Goal: Task Accomplishment & Management: Manage account settings

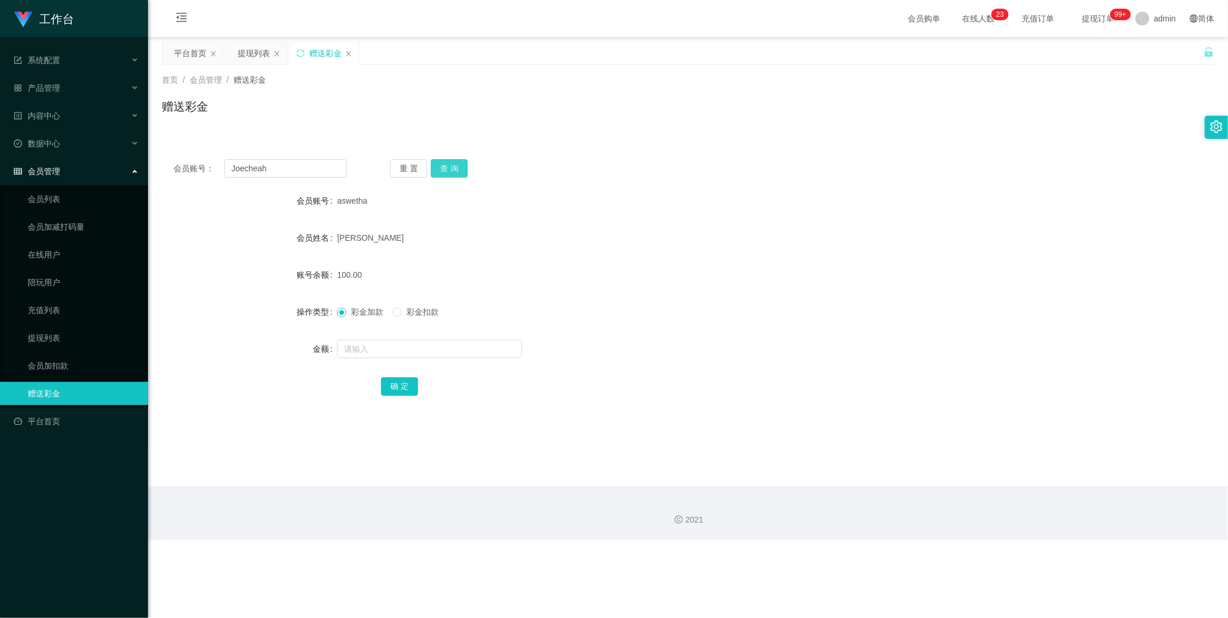
type input "Joecheah"
click at [460, 164] on button "查 询" at bounding box center [449, 168] width 37 height 19
click at [409, 313] on span "彩金扣款" at bounding box center [423, 311] width 42 height 9
click at [400, 351] on input "text" at bounding box center [429, 348] width 185 height 19
type input "50"
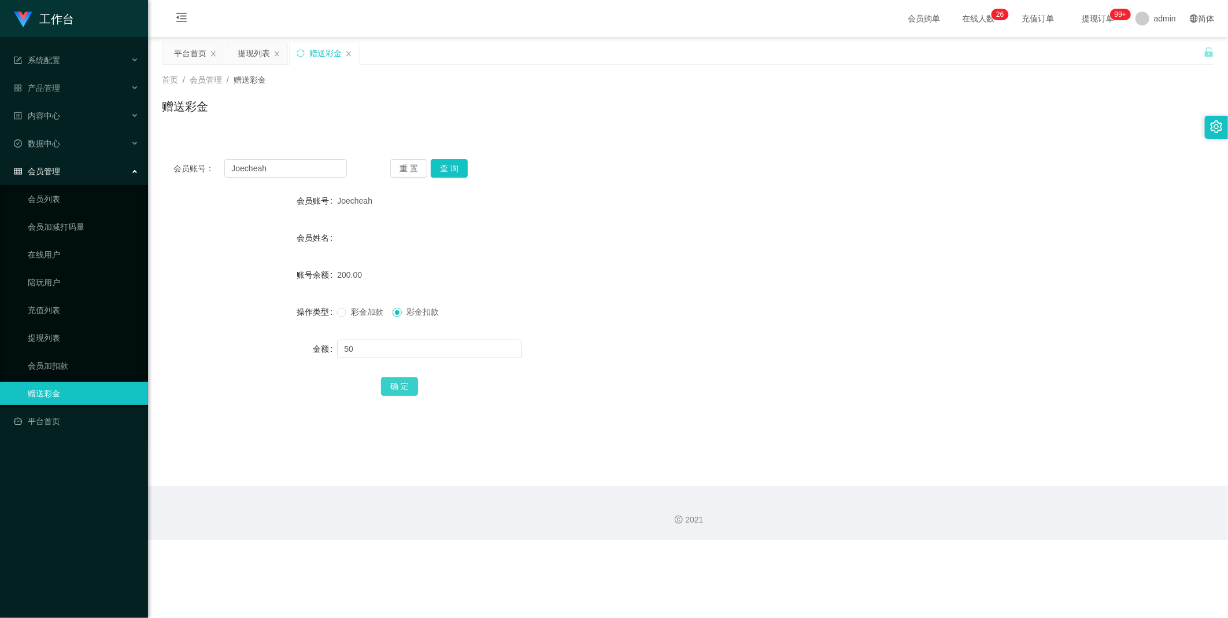
click at [394, 384] on button "确 定" at bounding box center [399, 386] width 37 height 19
click at [312, 172] on input "Joecheah" at bounding box center [285, 168] width 123 height 19
paste input "97951758"
type input "97951758"
click at [454, 163] on button "查 询" at bounding box center [449, 168] width 37 height 19
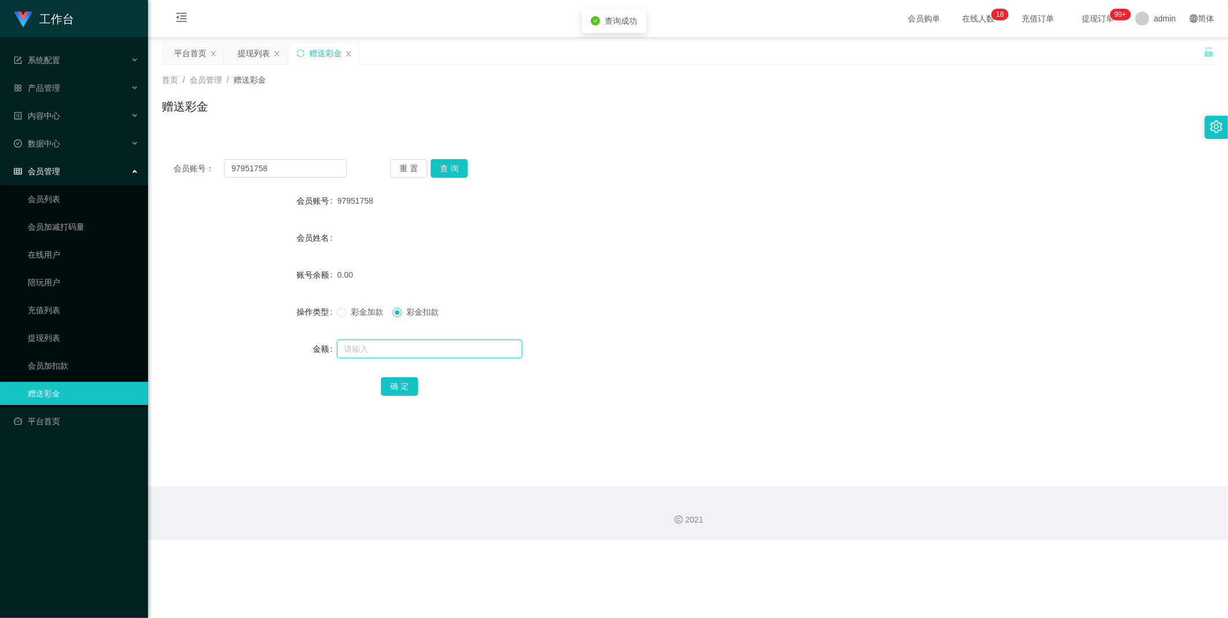
click at [386, 350] on input "text" at bounding box center [429, 348] width 185 height 19
click at [353, 307] on span "彩金加款" at bounding box center [367, 311] width 42 height 9
drag, startPoint x: 353, startPoint y: 307, endPoint x: 371, endPoint y: 350, distance: 47.5
click at [371, 350] on input "text" at bounding box center [429, 348] width 185 height 19
type input "100"
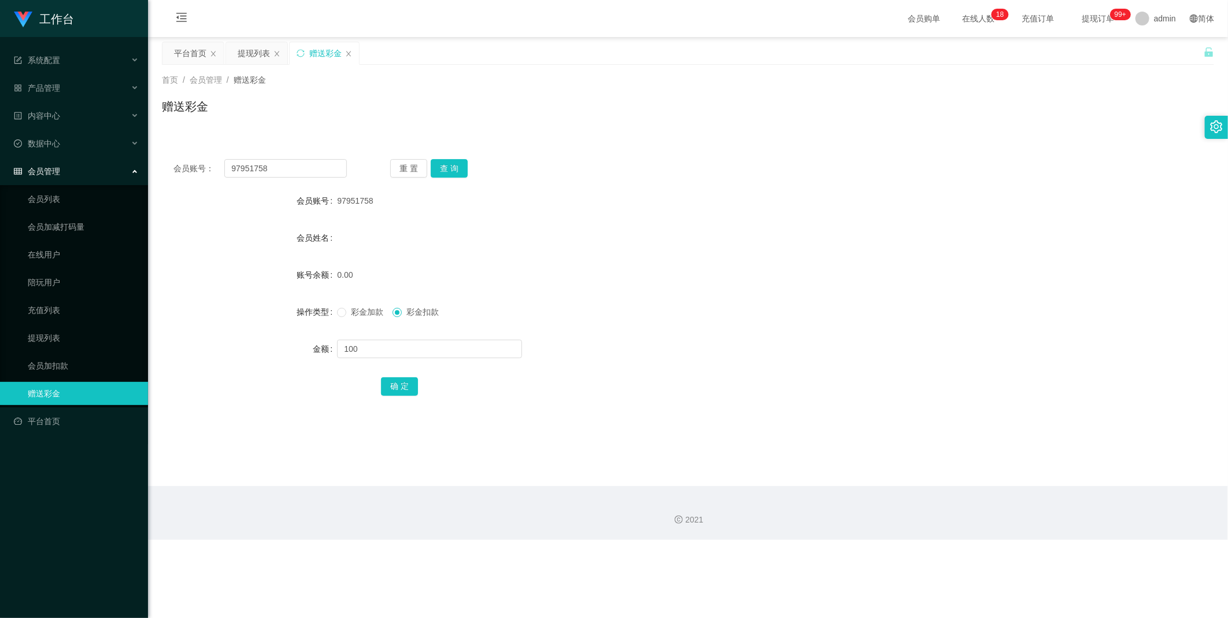
drag, startPoint x: 372, startPoint y: 345, endPoint x: 359, endPoint y: 316, distance: 31.8
click at [366, 318] on label "彩金加款" at bounding box center [362, 312] width 51 height 12
click at [357, 315] on span "彩金加款" at bounding box center [367, 311] width 42 height 9
click at [399, 385] on button "确 定" at bounding box center [399, 386] width 37 height 19
click at [255, 44] on div "提现列表" at bounding box center [254, 53] width 32 height 22
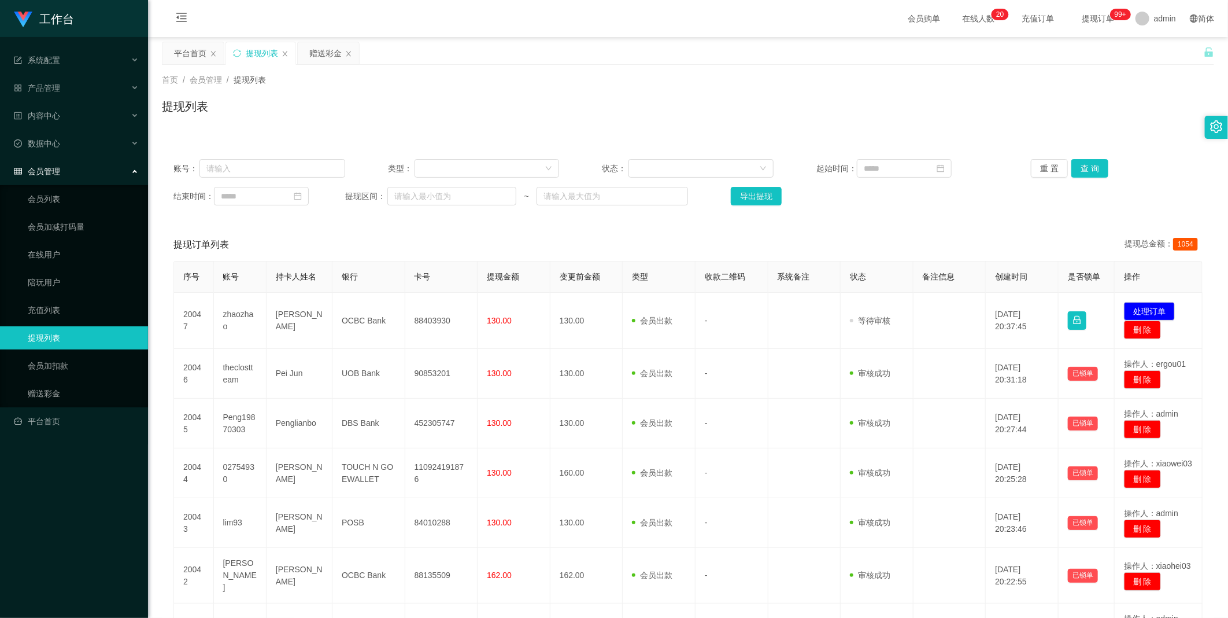
click at [298, 184] on div "账号： 类型： 状态： 起始时间： 重 置 查 询 结束时间： 提现区间： ~ 导出提现" at bounding box center [688, 181] width 1053 height 69
drag, startPoint x: 299, startPoint y: 175, endPoint x: 612, endPoint y: 197, distance: 313.7
click at [299, 174] on input "text" at bounding box center [273, 168] width 146 height 19
paste input "Joecheah"
type input "Joecheah"
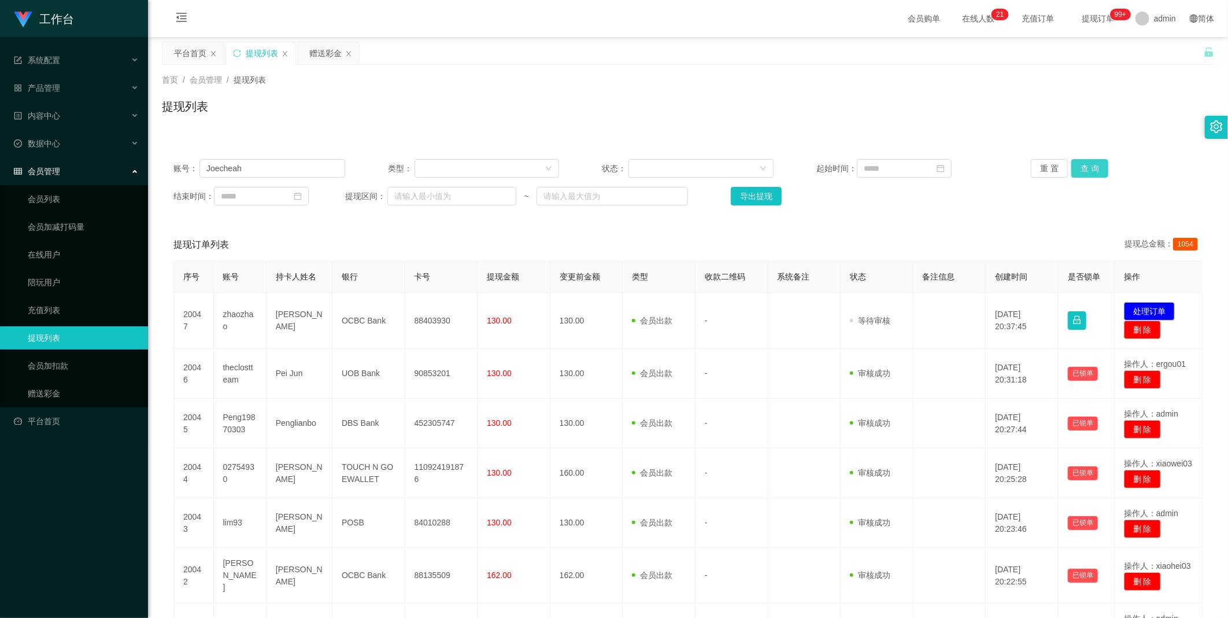
click at [1083, 164] on button "查 询" at bounding box center [1090, 168] width 37 height 19
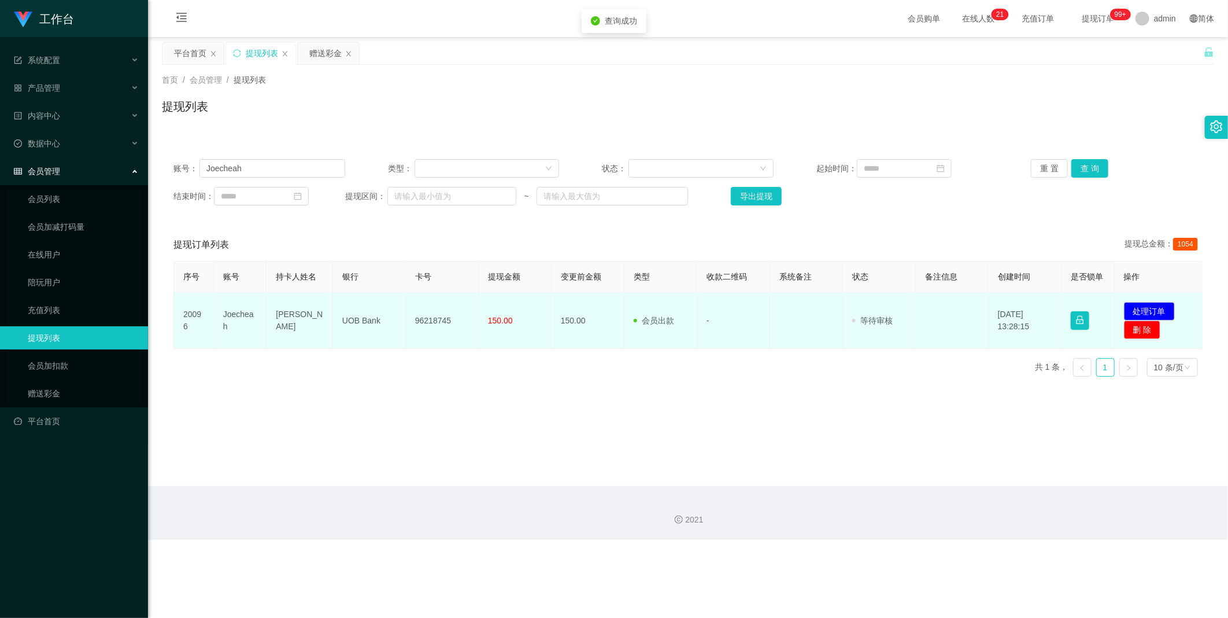
click at [308, 320] on td "Joe cheah" at bounding box center [300, 321] width 67 height 56
copy td "Joe cheah"
click at [357, 319] on td "UOB Bank" at bounding box center [369, 321] width 73 height 56
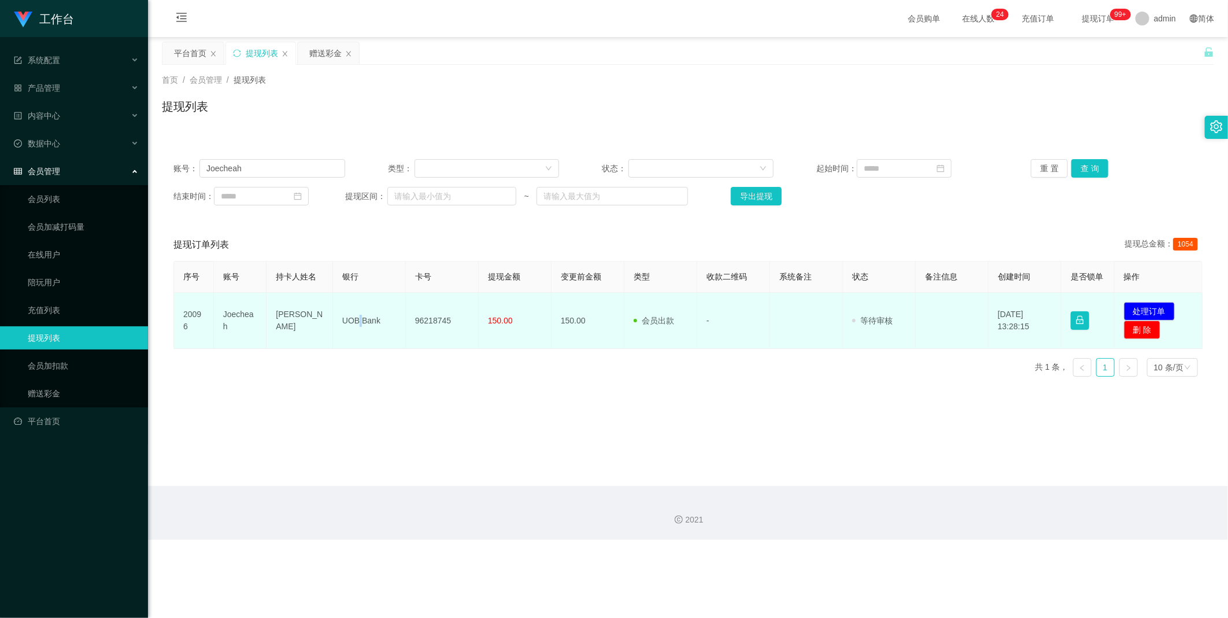
click at [357, 319] on td "UOB Bank" at bounding box center [369, 321] width 73 height 56
copy td "UOB Bank"
click at [494, 319] on span "150.00" at bounding box center [500, 320] width 25 height 9
click at [443, 311] on td "96218745" at bounding box center [442, 321] width 73 height 56
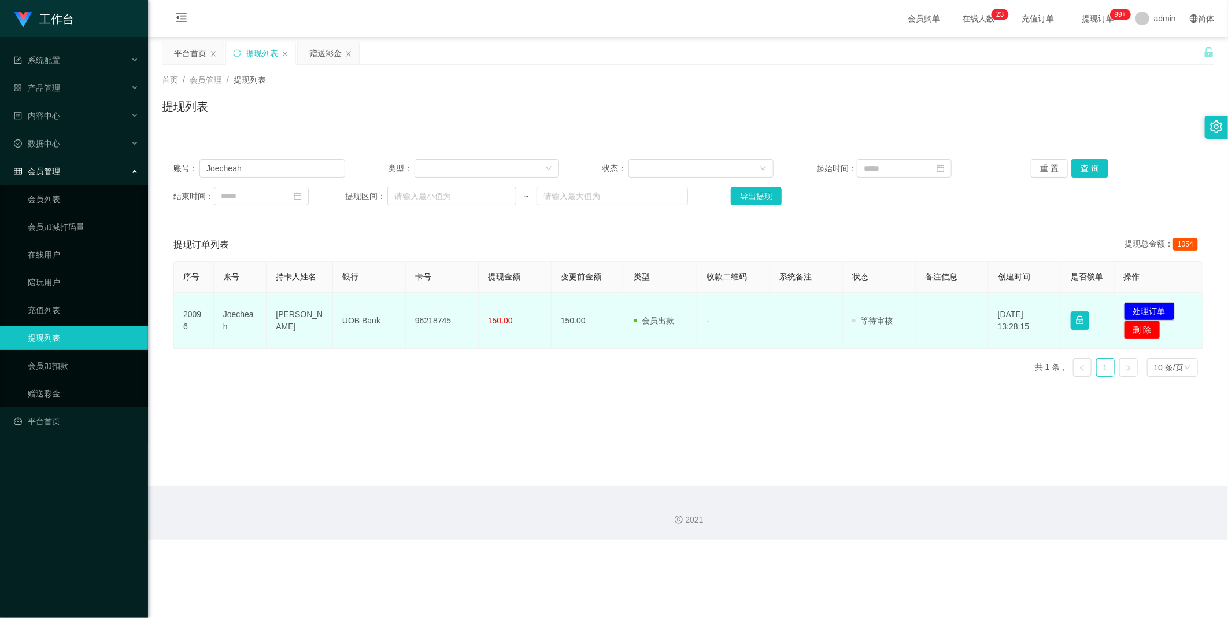
click at [440, 313] on td "96218745" at bounding box center [442, 321] width 73 height 56
copy td "96218745"
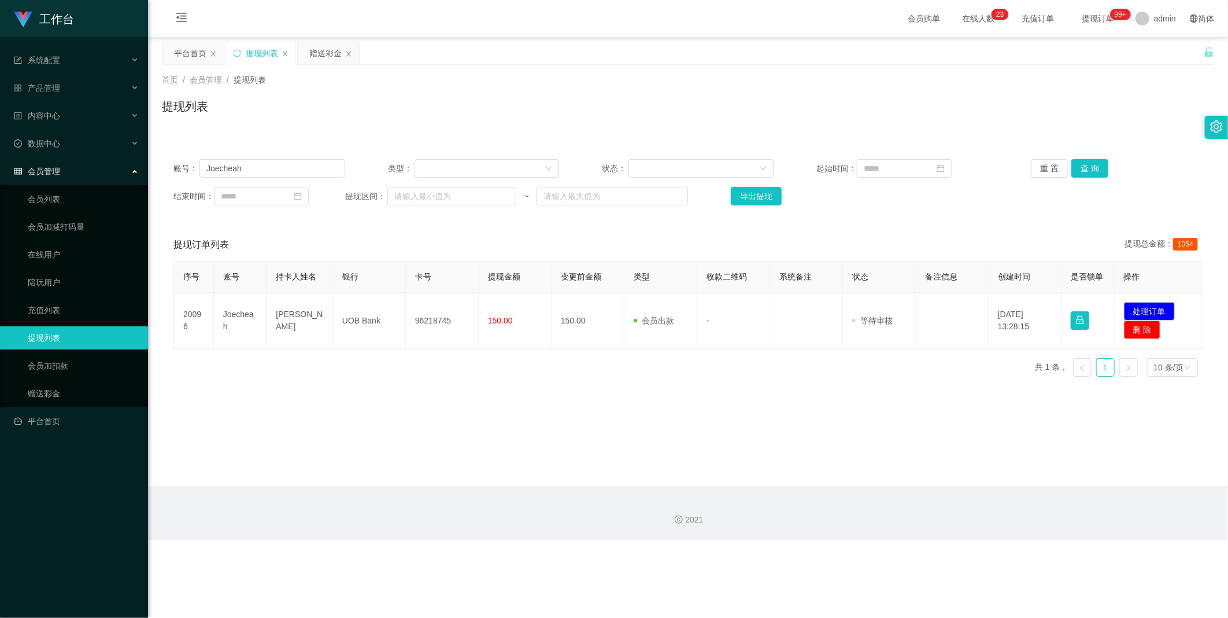
drag, startPoint x: 544, startPoint y: 426, endPoint x: 564, endPoint y: 419, distance: 21.6
click at [545, 426] on main "关闭左侧 关闭右侧 关闭其它 刷新页面 平台首页 提现列表 赠送彩金 首页 / 会员管理 / 提现列表 / 提现列表 账号： Joecheah 类型： 状态：…" at bounding box center [688, 261] width 1080 height 449
drag, startPoint x: 1149, startPoint y: 313, endPoint x: 1079, endPoint y: 311, distance: 70.6
click at [1149, 312] on button "处理订单" at bounding box center [1149, 311] width 51 height 19
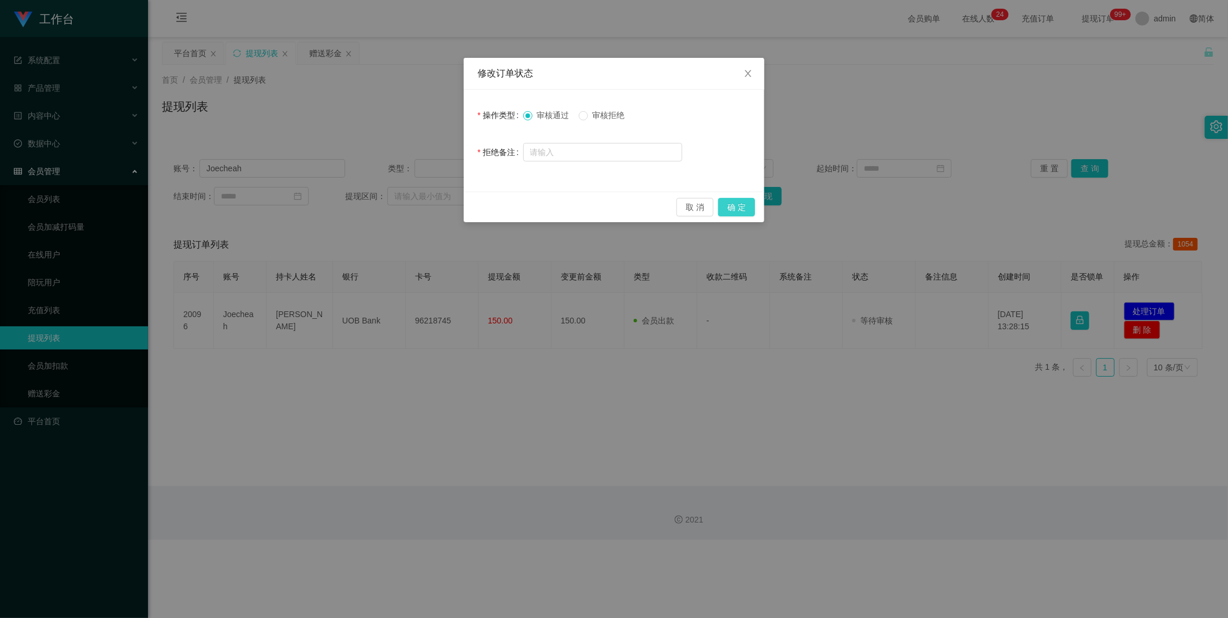
click at [737, 199] on button "确 定" at bounding box center [736, 207] width 37 height 19
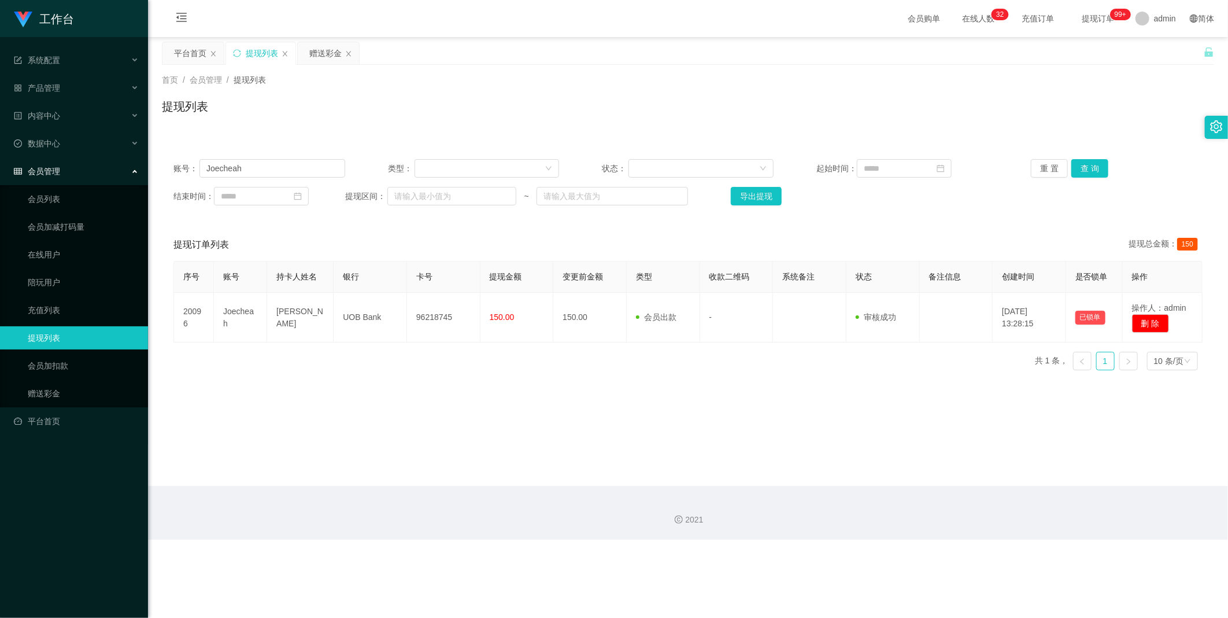
drag, startPoint x: 311, startPoint y: 52, endPoint x: 418, endPoint y: 47, distance: 106.5
click at [311, 52] on div "赠送彩金" at bounding box center [325, 53] width 32 height 22
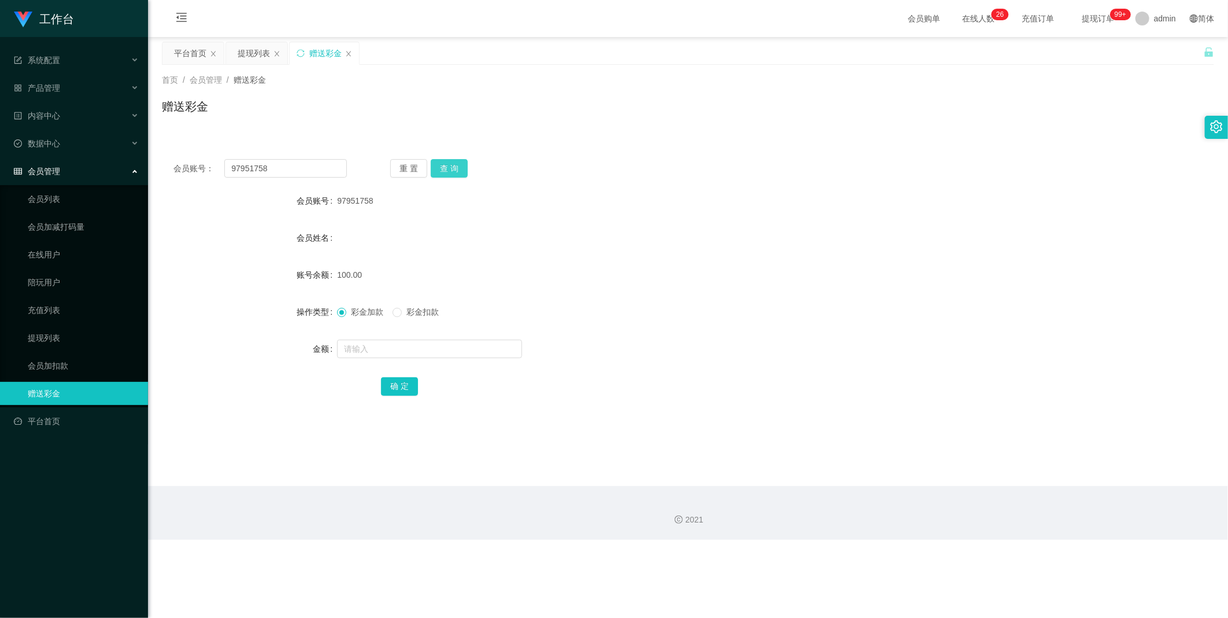
click at [438, 166] on button "查 询" at bounding box center [449, 168] width 37 height 19
drag, startPoint x: 301, startPoint y: 165, endPoint x: 356, endPoint y: 168, distance: 55.6
click at [301, 165] on input "97951758" at bounding box center [285, 168] width 123 height 19
paste input "88146402"
type input "88146402"
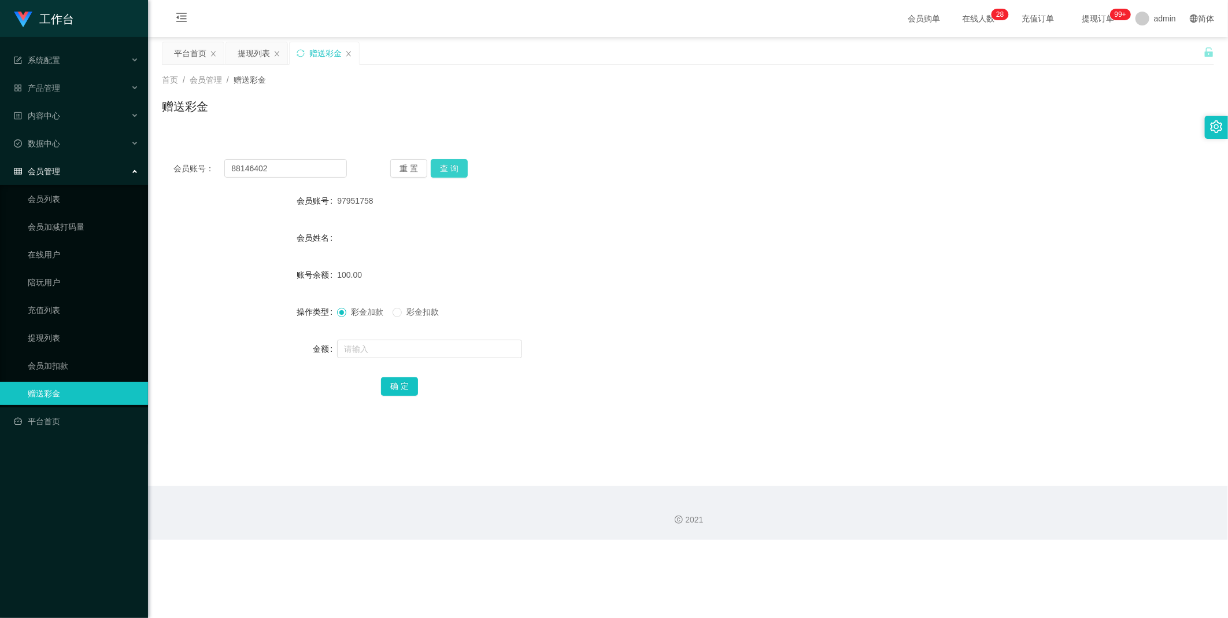
click at [452, 165] on button "查 询" at bounding box center [449, 168] width 37 height 19
click at [407, 345] on input "text" at bounding box center [429, 348] width 185 height 19
type input "100"
drag, startPoint x: 403, startPoint y: 387, endPoint x: 398, endPoint y: 381, distance: 8.3
click at [403, 387] on button "确 定" at bounding box center [399, 386] width 37 height 19
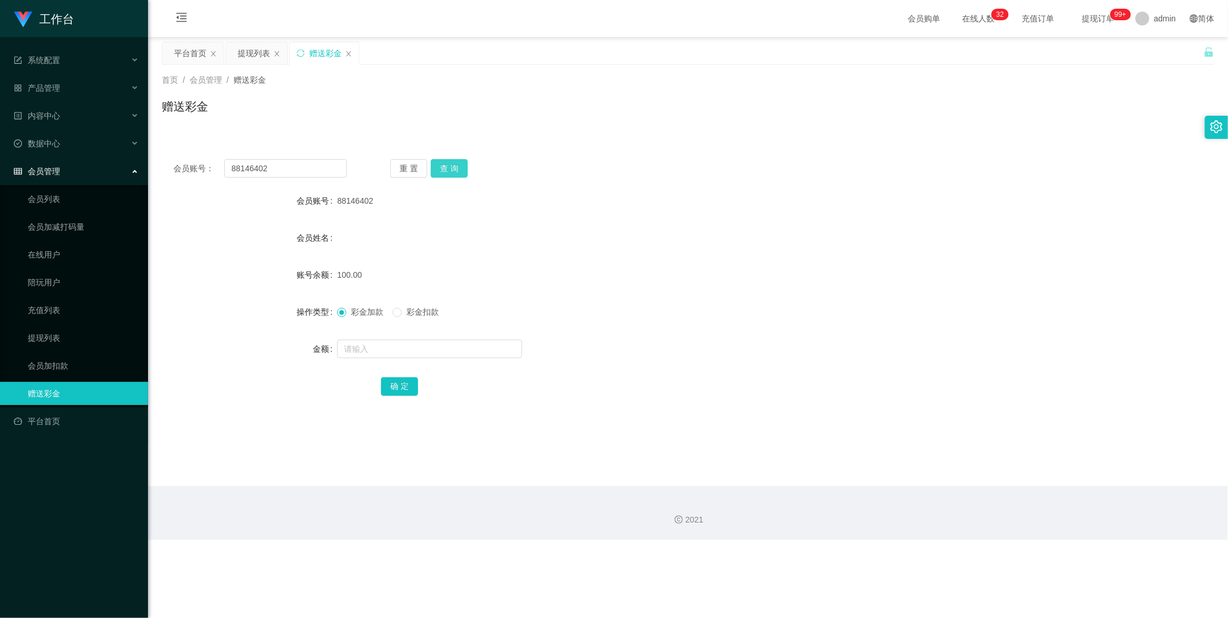
click at [440, 171] on button "查 询" at bounding box center [449, 168] width 37 height 19
drag, startPoint x: 297, startPoint y: 166, endPoint x: 334, endPoint y: 167, distance: 37.6
click at [300, 165] on input "88146402" at bounding box center [285, 168] width 123 height 19
drag, startPoint x: 448, startPoint y: 168, endPoint x: 459, endPoint y: 183, distance: 18.8
click at [449, 168] on button "查 询" at bounding box center [449, 168] width 37 height 19
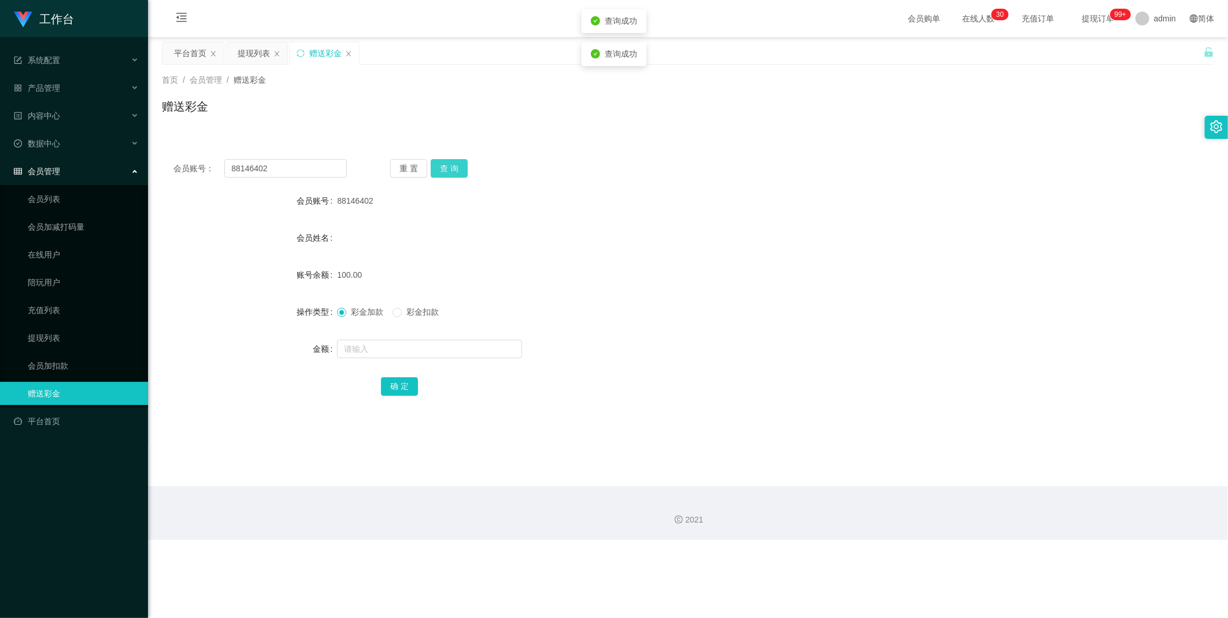
click at [464, 164] on button "查 询" at bounding box center [449, 168] width 37 height 19
click at [457, 165] on button "查 询" at bounding box center [456, 168] width 50 height 19
click at [440, 164] on button "查 询" at bounding box center [449, 168] width 37 height 19
click at [440, 164] on div "重 置 查 询" at bounding box center [477, 168] width 174 height 19
click at [448, 174] on button "查 询" at bounding box center [449, 168] width 37 height 19
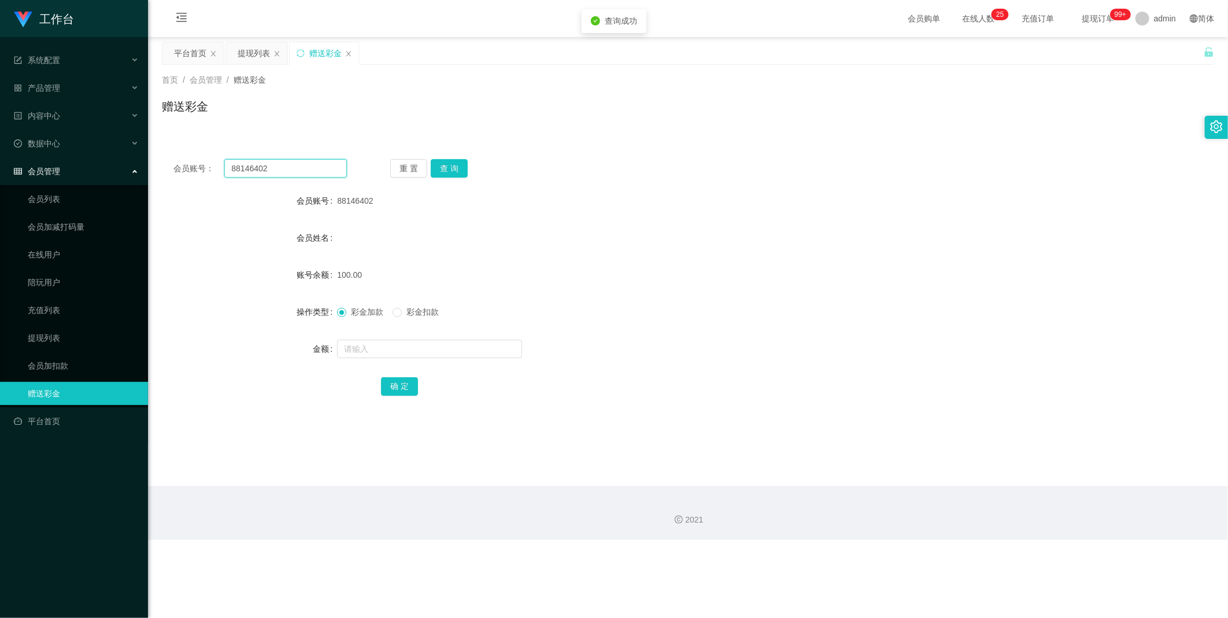
click at [310, 169] on input "88146402" at bounding box center [285, 168] width 123 height 19
paste input "97951758"
type input "97951758"
click at [453, 164] on button "查 询" at bounding box center [449, 168] width 37 height 19
click at [453, 164] on button "查 询" at bounding box center [456, 168] width 50 height 19
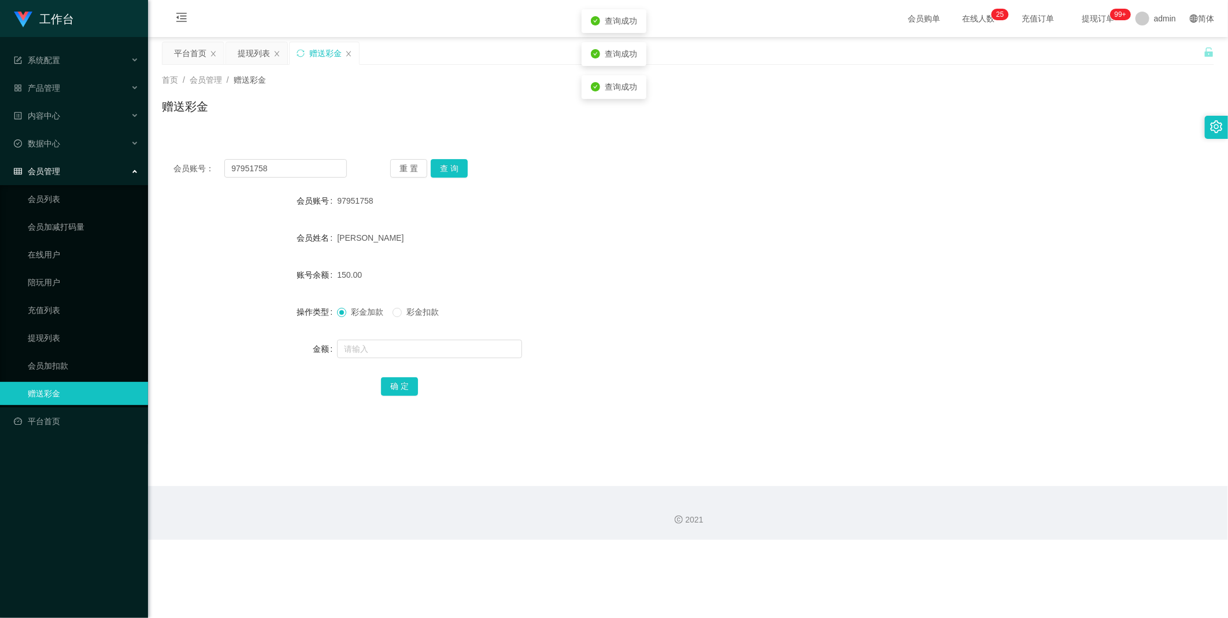
click at [467, 165] on div "重 置 查 询" at bounding box center [477, 168] width 174 height 19
click at [464, 165] on button "查 询" at bounding box center [449, 168] width 37 height 19
click at [464, 165] on div "重 置 查 询" at bounding box center [477, 168] width 174 height 19
click at [449, 167] on button "查 询" at bounding box center [449, 168] width 37 height 19
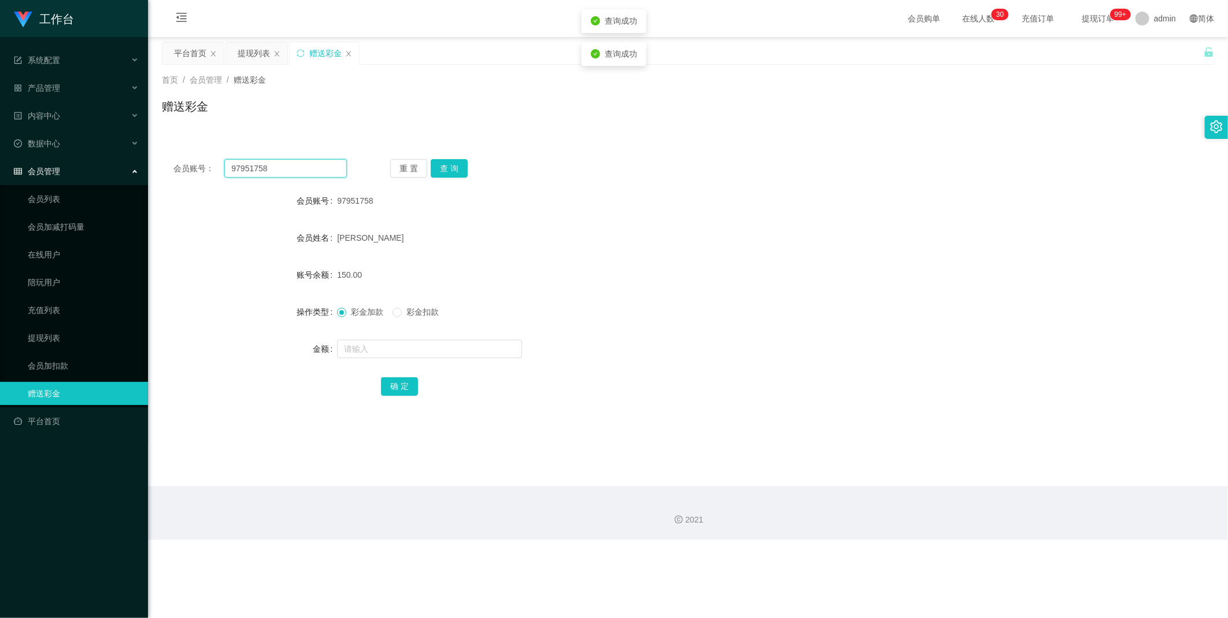
drag, startPoint x: 449, startPoint y: 167, endPoint x: 303, endPoint y: 161, distance: 146.4
click at [290, 163] on input "97951758" at bounding box center [285, 168] width 123 height 19
click at [455, 165] on button "查 询" at bounding box center [449, 168] width 37 height 19
click at [455, 165] on div "重 置 查 询" at bounding box center [477, 168] width 174 height 19
drag, startPoint x: 957, startPoint y: 152, endPoint x: 1134, endPoint y: 3, distance: 231.1
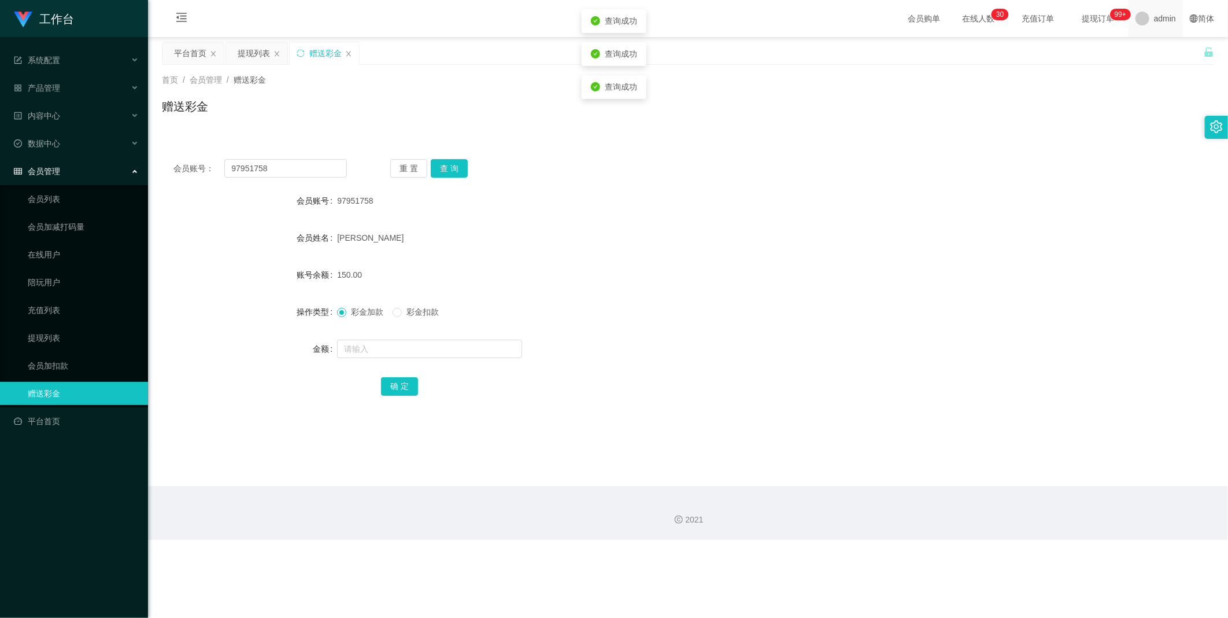
click at [967, 143] on div "会员账号： 97951758 重 置 查 询 会员账号 97951758 会员姓名 chen tianyi 账号余额 150.00 操作类型 彩金加款 彩金扣…" at bounding box center [688, 278] width 1053 height 289
click at [301, 161] on input "97951758" at bounding box center [285, 168] width 123 height 19
drag, startPoint x: 266, startPoint y: 52, endPoint x: 279, endPoint y: 54, distance: 13.5
click at [264, 52] on div "提现列表" at bounding box center [254, 53] width 32 height 22
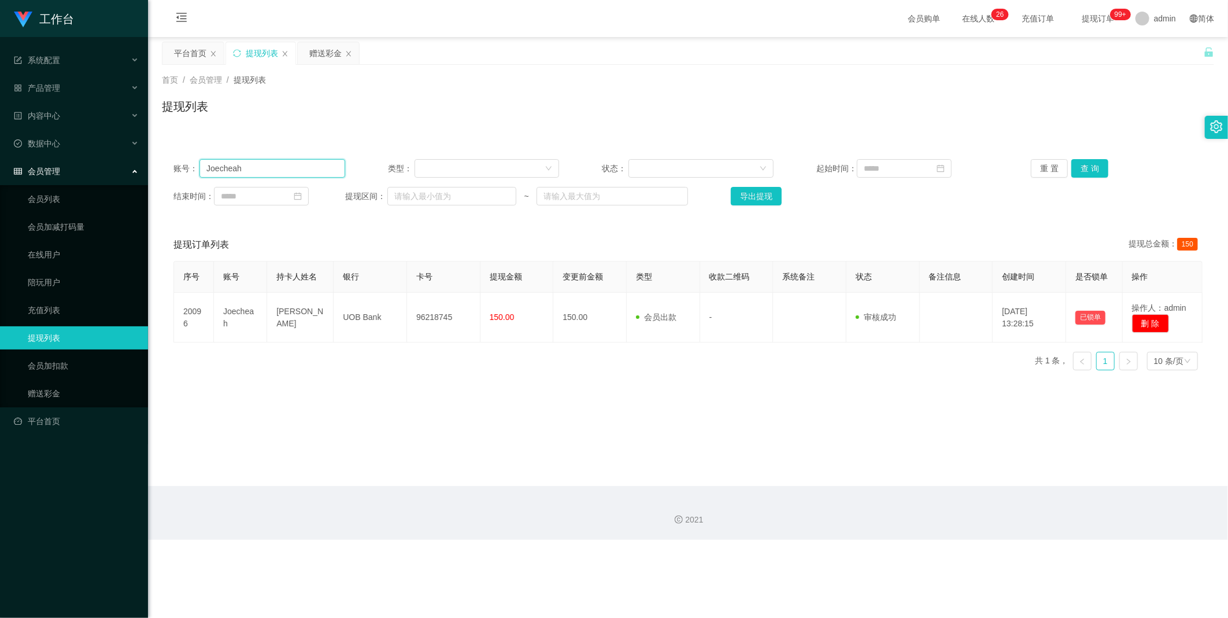
drag, startPoint x: 217, startPoint y: 169, endPoint x: 466, endPoint y: 181, distance: 248.4
click at [218, 169] on input "Joecheah" at bounding box center [273, 168] width 146 height 19
paste input "97951758"
click at [1100, 172] on button "查 询" at bounding box center [1090, 168] width 37 height 19
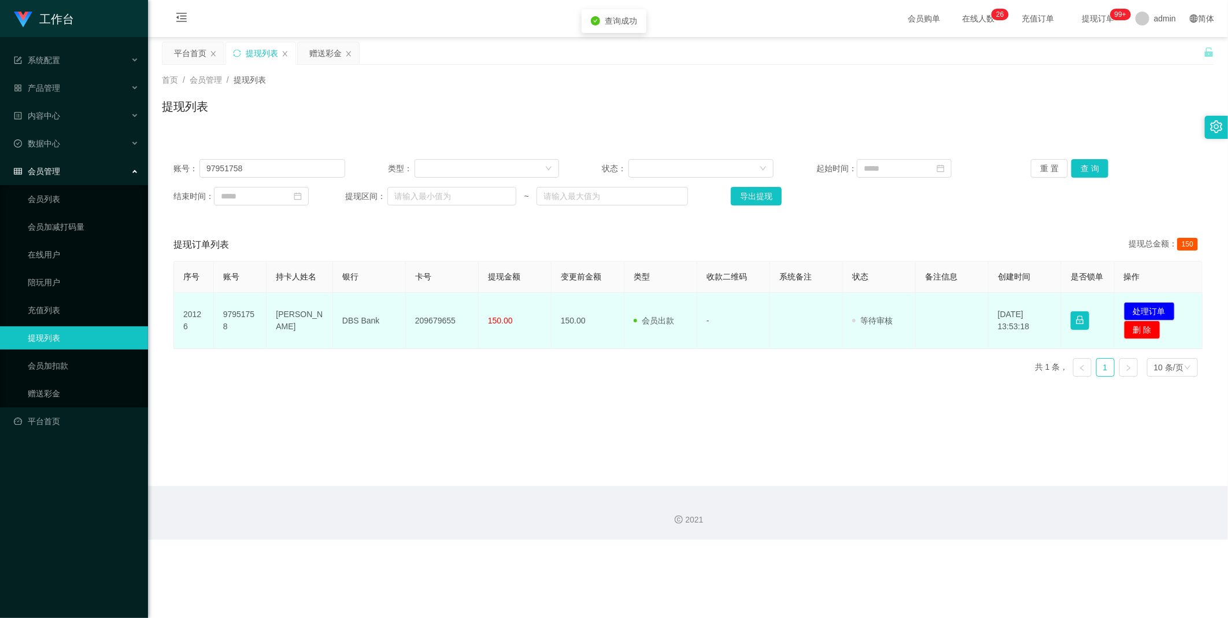
click at [302, 316] on td "chen tianyi" at bounding box center [300, 321] width 67 height 56
copy td "chen tianyi"
click at [364, 322] on td "DBS Bank" at bounding box center [369, 321] width 73 height 56
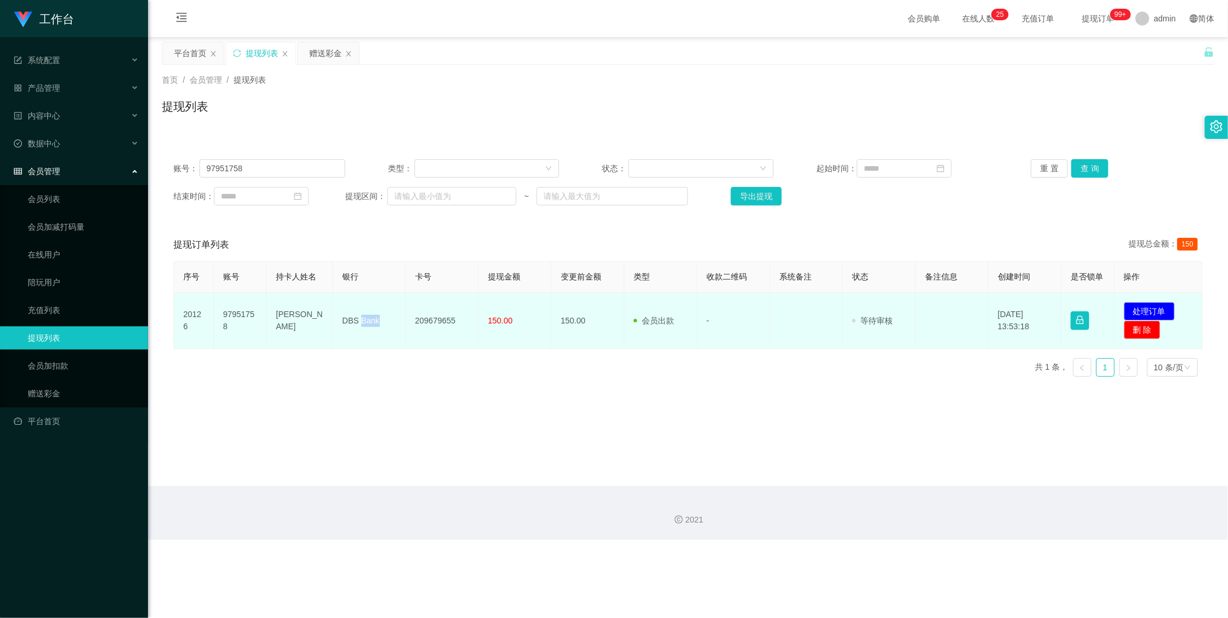
click at [364, 322] on td "DBS Bank" at bounding box center [369, 321] width 73 height 56
copy td "DBS Bank"
click at [440, 317] on td "209679655" at bounding box center [442, 321] width 73 height 56
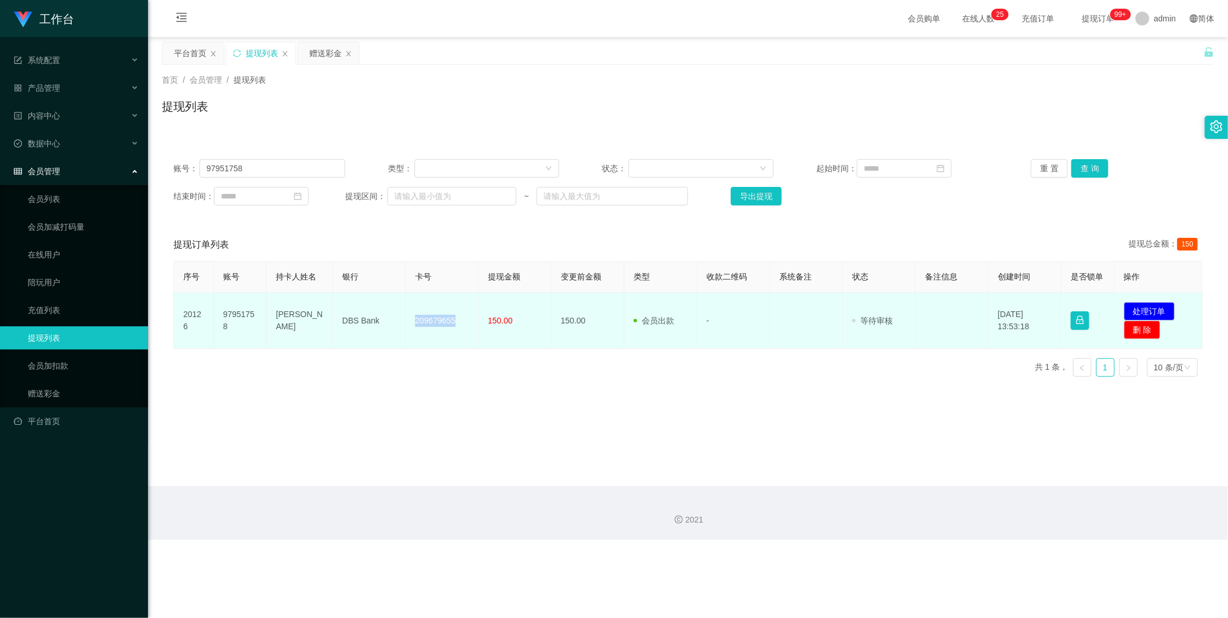
click at [440, 317] on td "209679655" at bounding box center [442, 321] width 73 height 56
copy td "209679655"
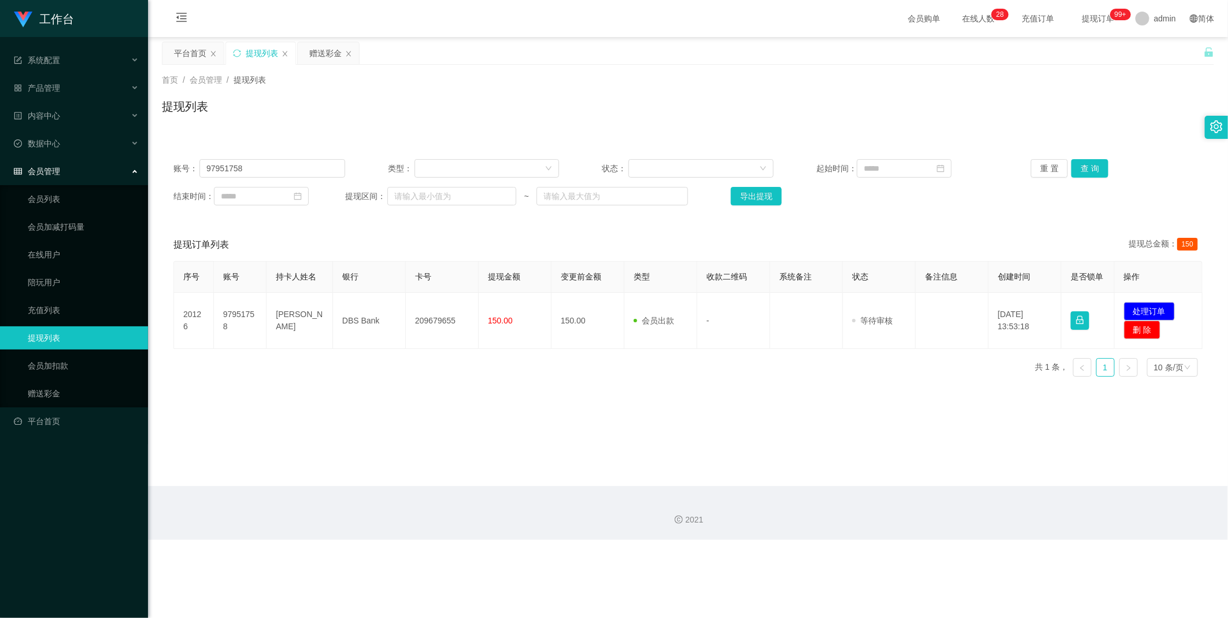
click at [593, 442] on main "关闭左侧 关闭右侧 关闭其它 刷新页面 平台首页 提现列表 赠送彩金 首页 / 会员管理 / 提现列表 / 提现列表 账号： 97951758 类型： 状态：…" at bounding box center [688, 261] width 1080 height 449
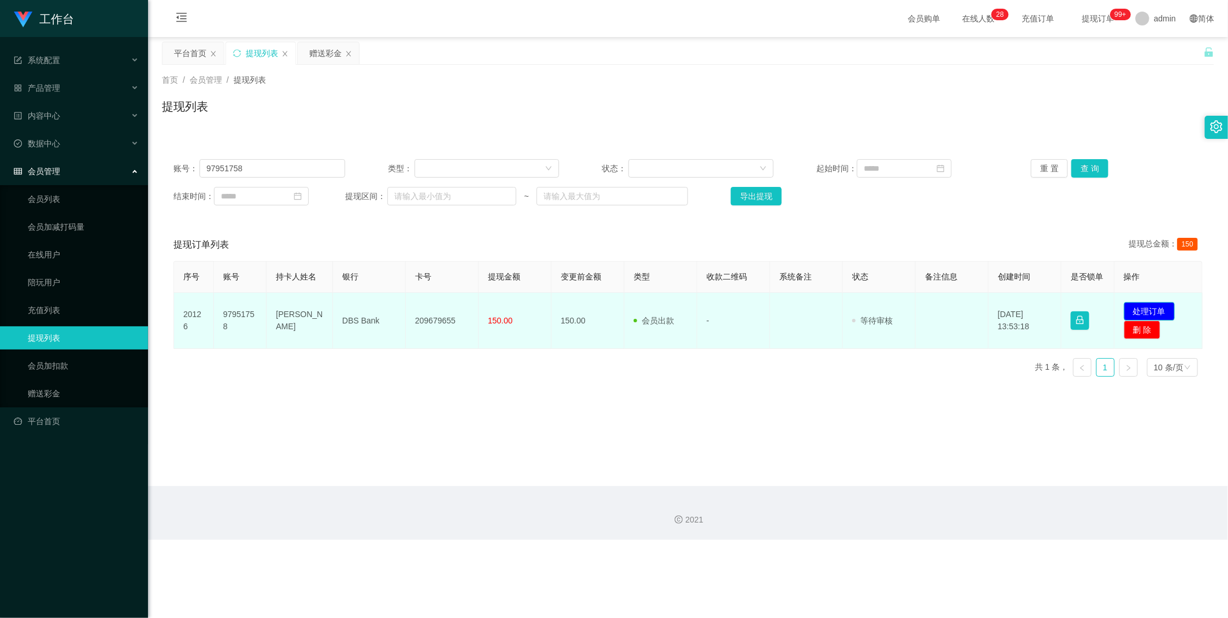
click at [1161, 303] on button "处理订单" at bounding box center [1149, 311] width 51 height 19
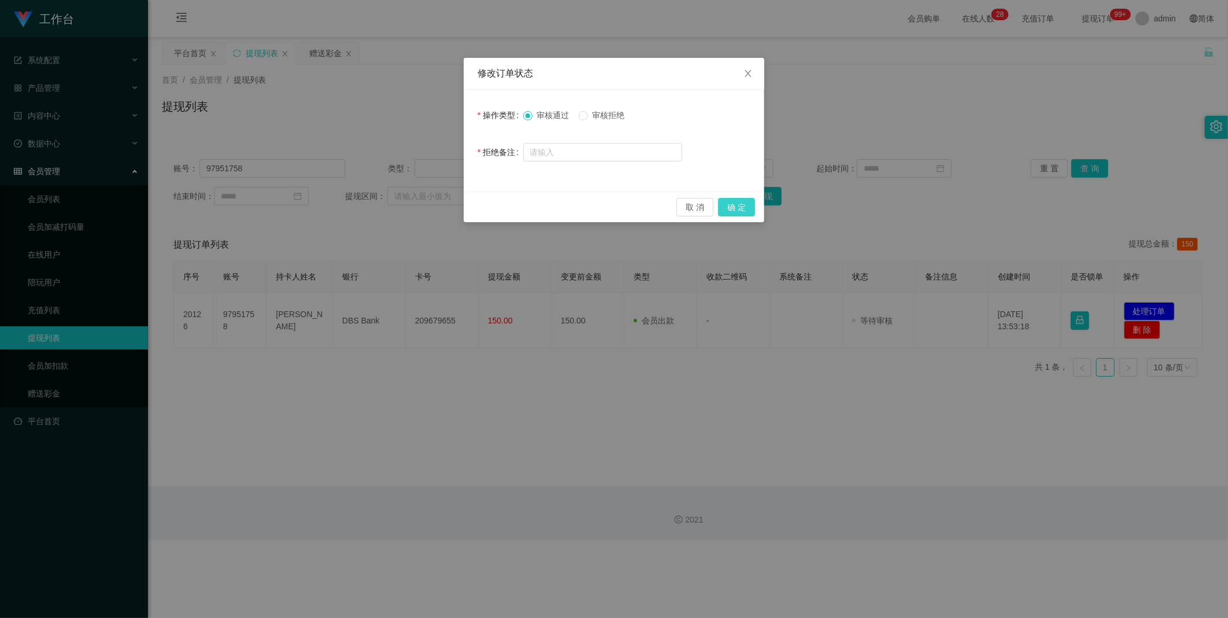
click at [719, 204] on button "确 定" at bounding box center [736, 207] width 37 height 19
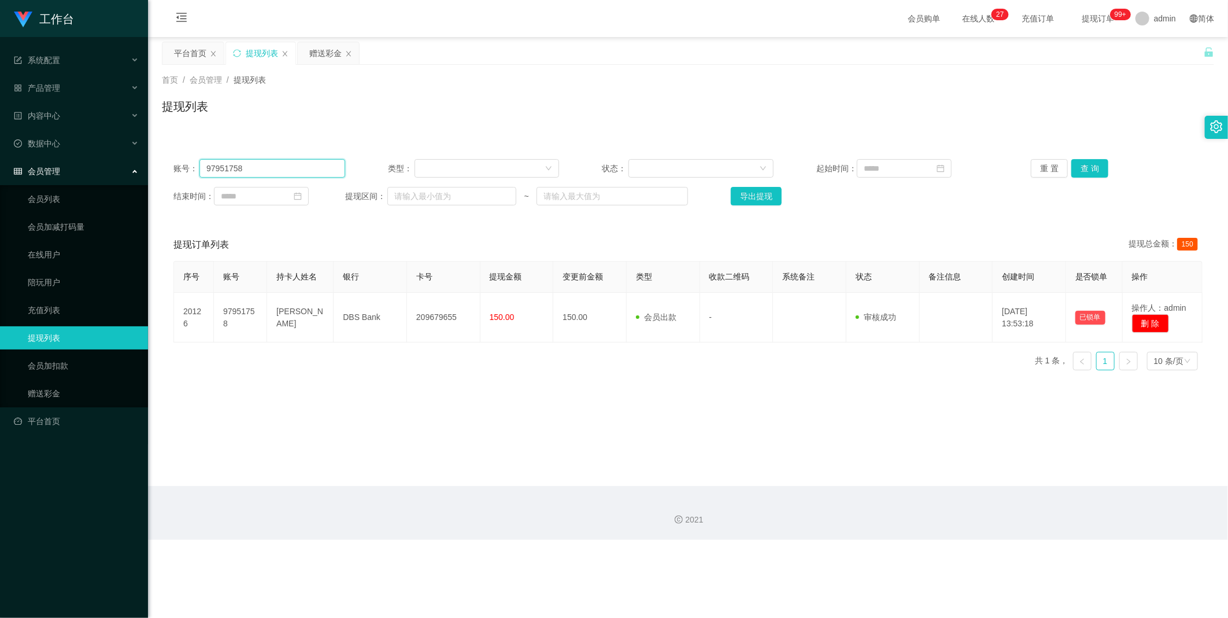
click at [296, 165] on input "97951758" at bounding box center [273, 168] width 146 height 19
paste input "1331413"
type input "91331413"
click at [1080, 167] on button "查 询" at bounding box center [1090, 168] width 37 height 19
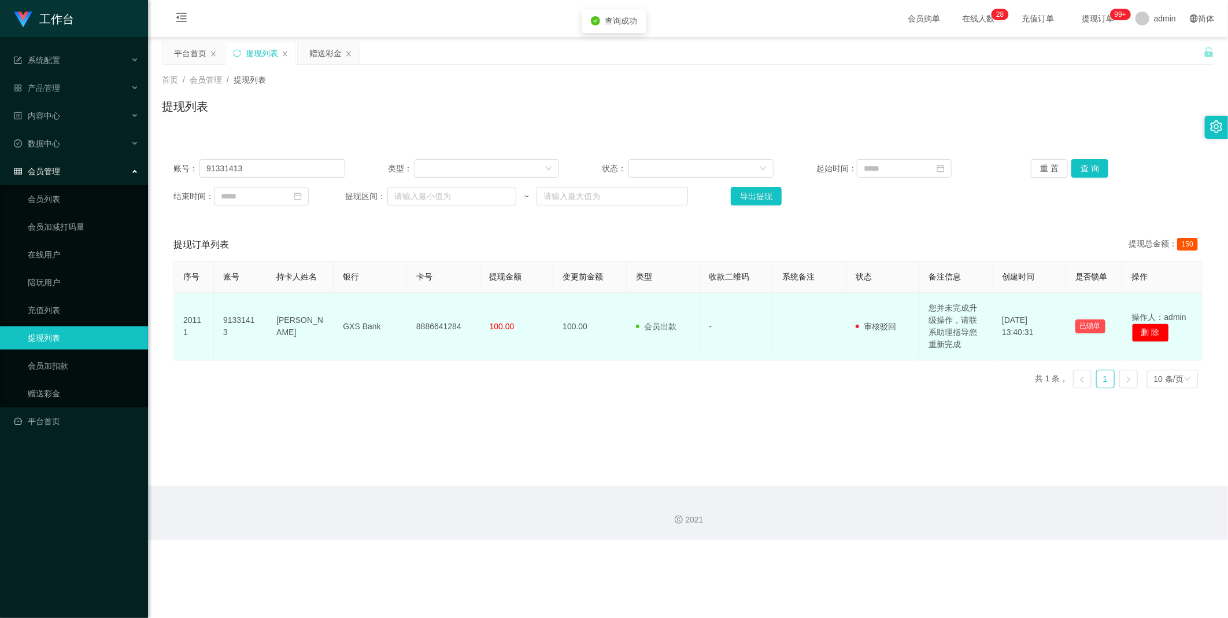
click at [328, 326] on td "Krystal Koh" at bounding box center [300, 327] width 67 height 68
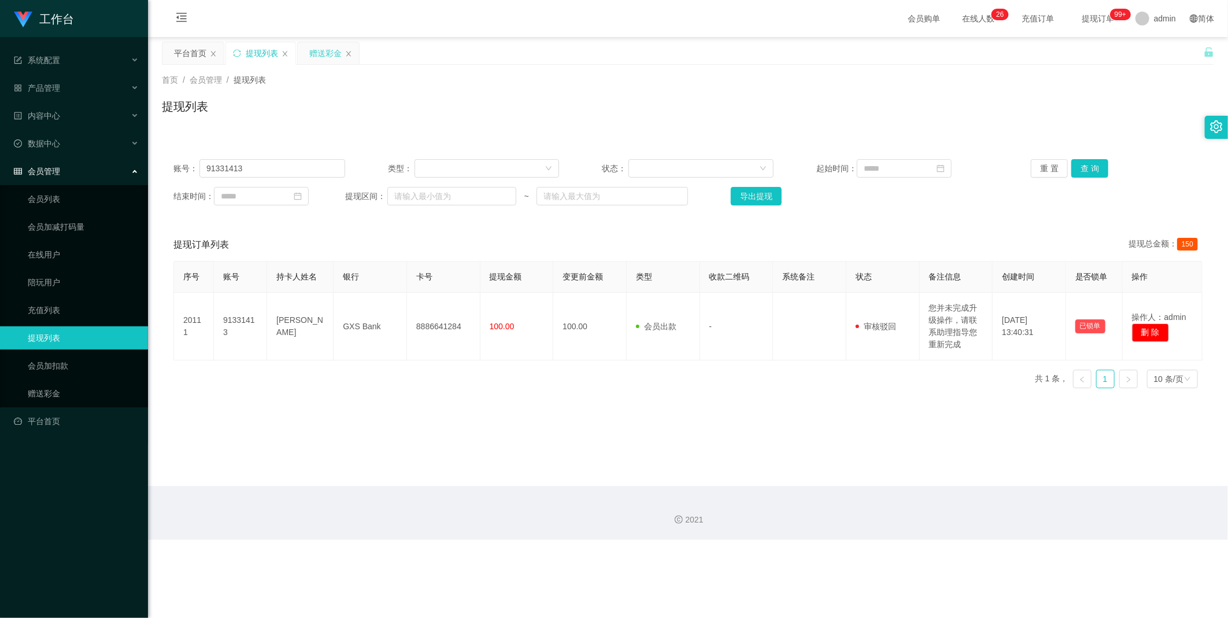
click at [319, 50] on div "赠送彩金" at bounding box center [325, 53] width 32 height 22
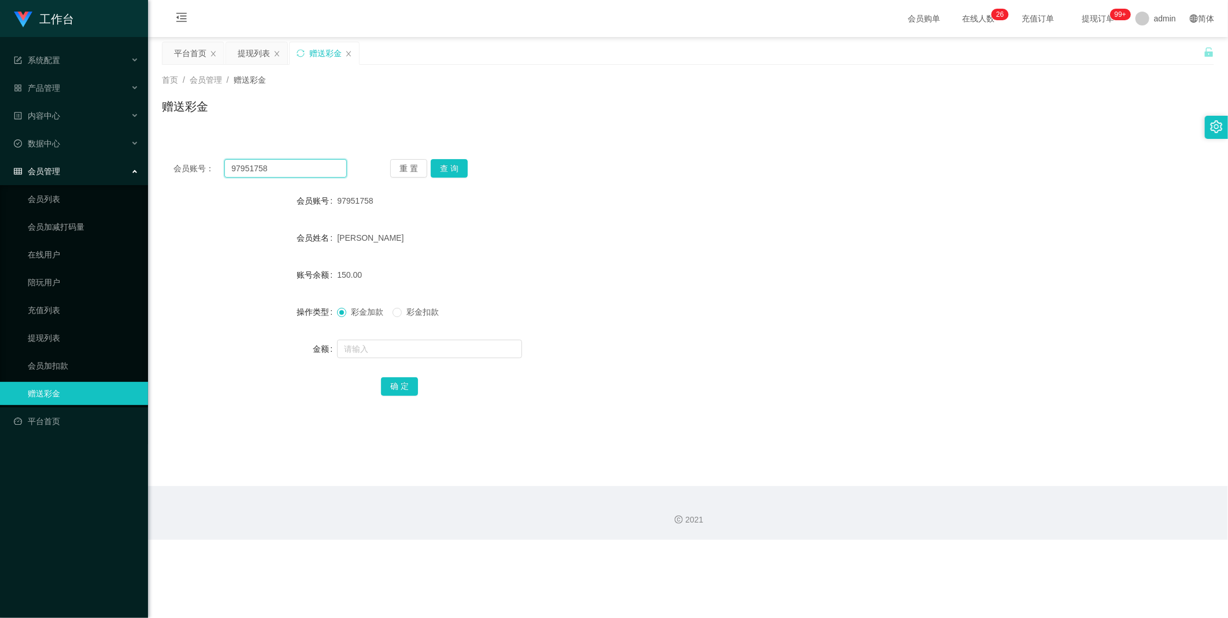
click at [286, 171] on input "97951758" at bounding box center [285, 168] width 123 height 19
paste input "1331413"
click at [453, 172] on button "查 询" at bounding box center [449, 168] width 37 height 19
click at [453, 172] on div "重 置 查 询" at bounding box center [477, 168] width 174 height 19
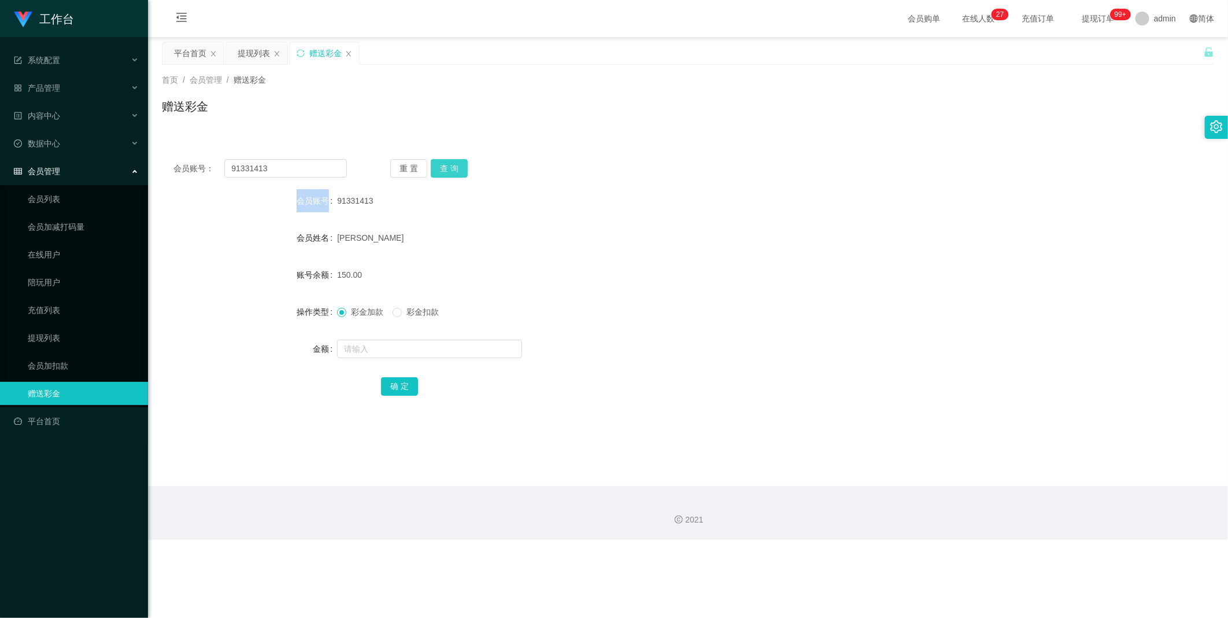
click at [459, 168] on button "查 询" at bounding box center [449, 168] width 37 height 19
click at [278, 165] on input "91331413" at bounding box center [285, 168] width 123 height 19
click at [322, 168] on input "91331413" at bounding box center [285, 168] width 123 height 19
paste input "jaylim"
type input "jaylim"
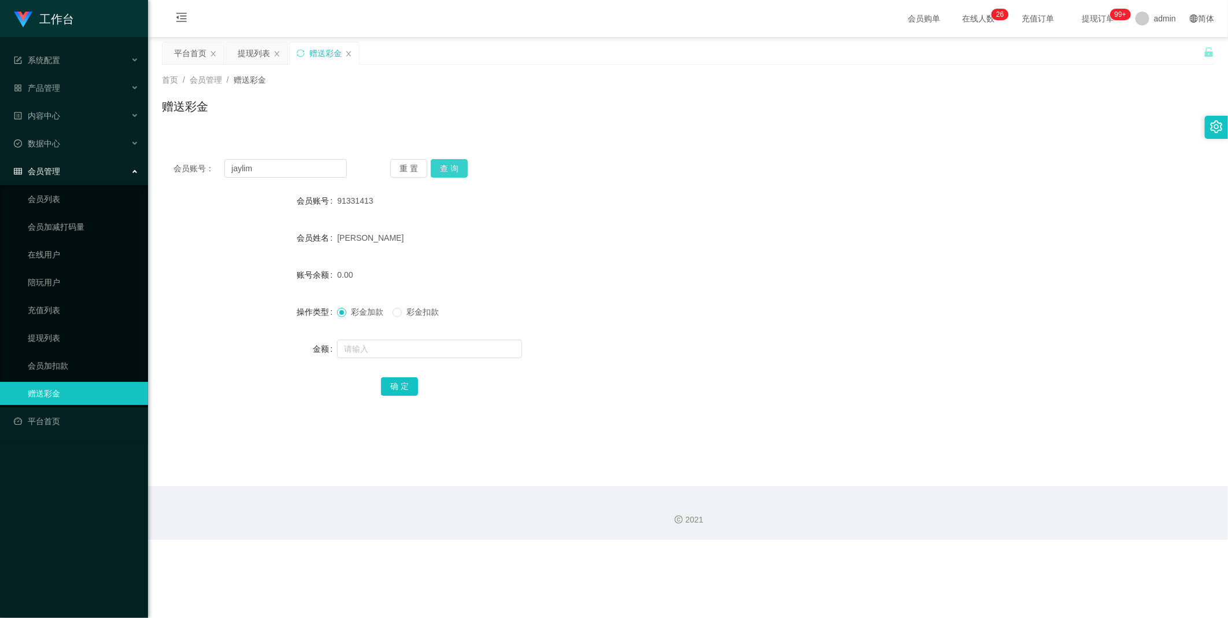
click at [442, 164] on button "查 询" at bounding box center [449, 168] width 37 height 19
click at [257, 62] on div "提现列表" at bounding box center [254, 53] width 32 height 22
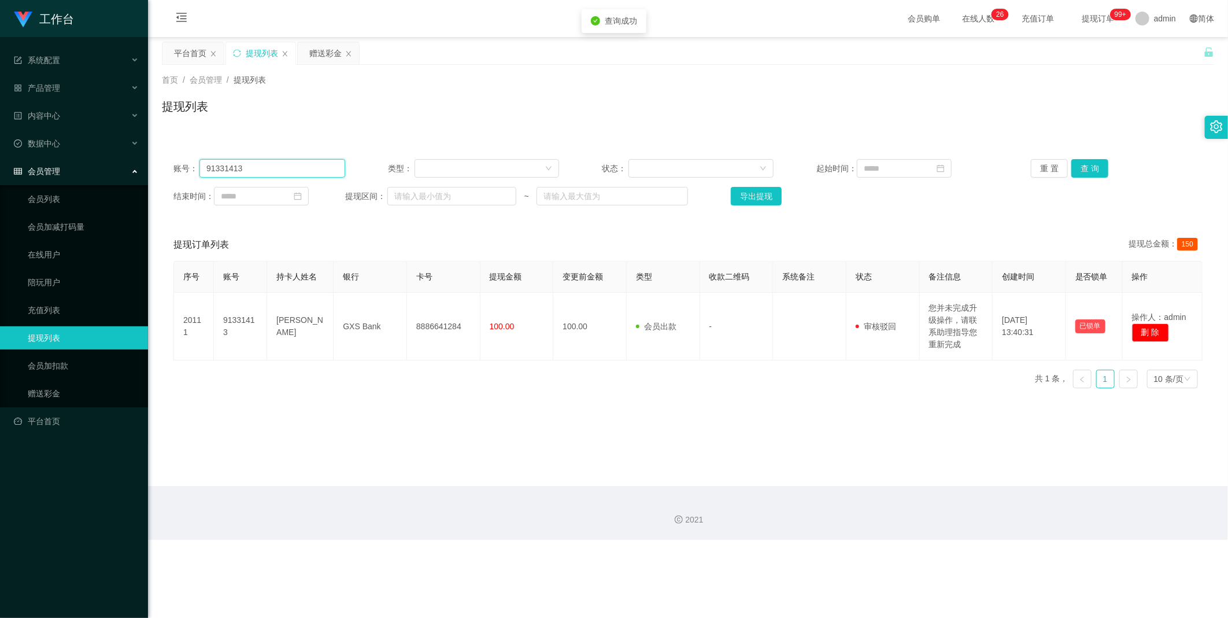
click at [307, 172] on input "91331413" at bounding box center [273, 168] width 146 height 19
paste input "jaylim"
click at [1092, 168] on button "查 询" at bounding box center [1090, 168] width 37 height 19
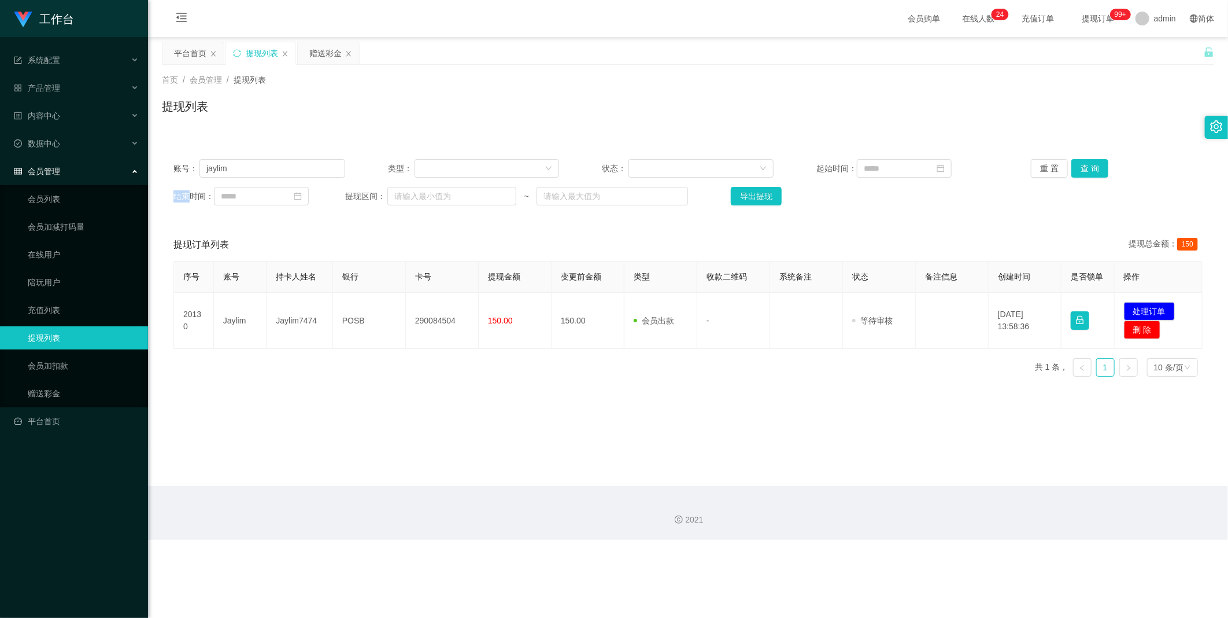
click at [1092, 168] on div "重 置 查 询" at bounding box center [1117, 168] width 172 height 19
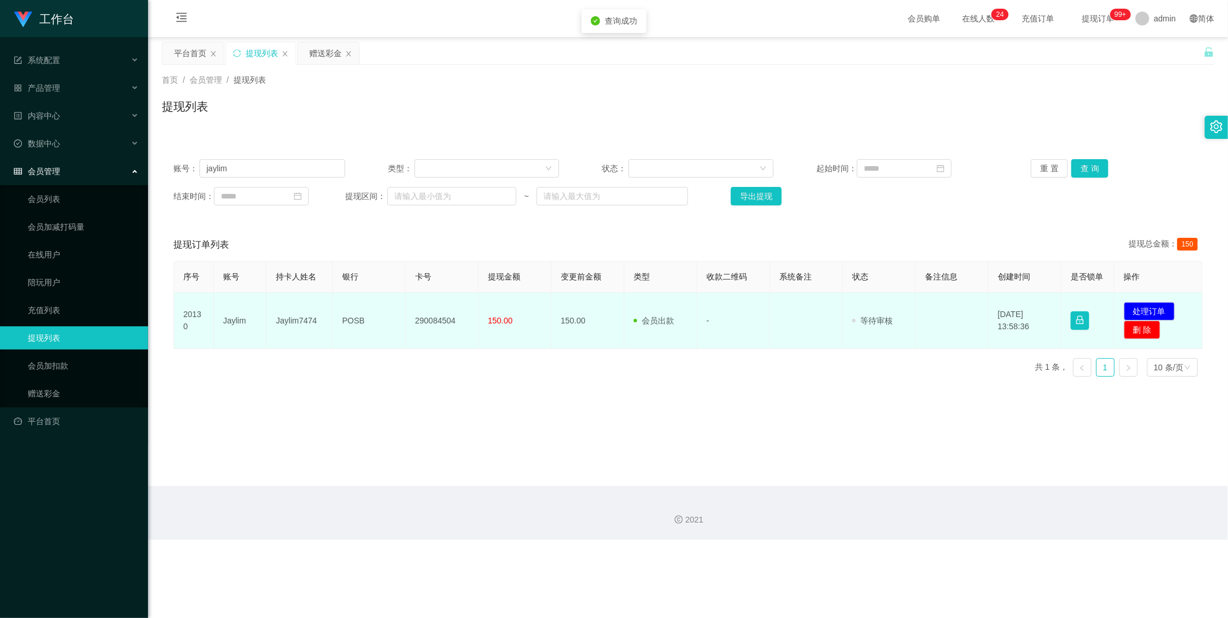
click at [304, 317] on td "Jaylim7474" at bounding box center [300, 321] width 67 height 56
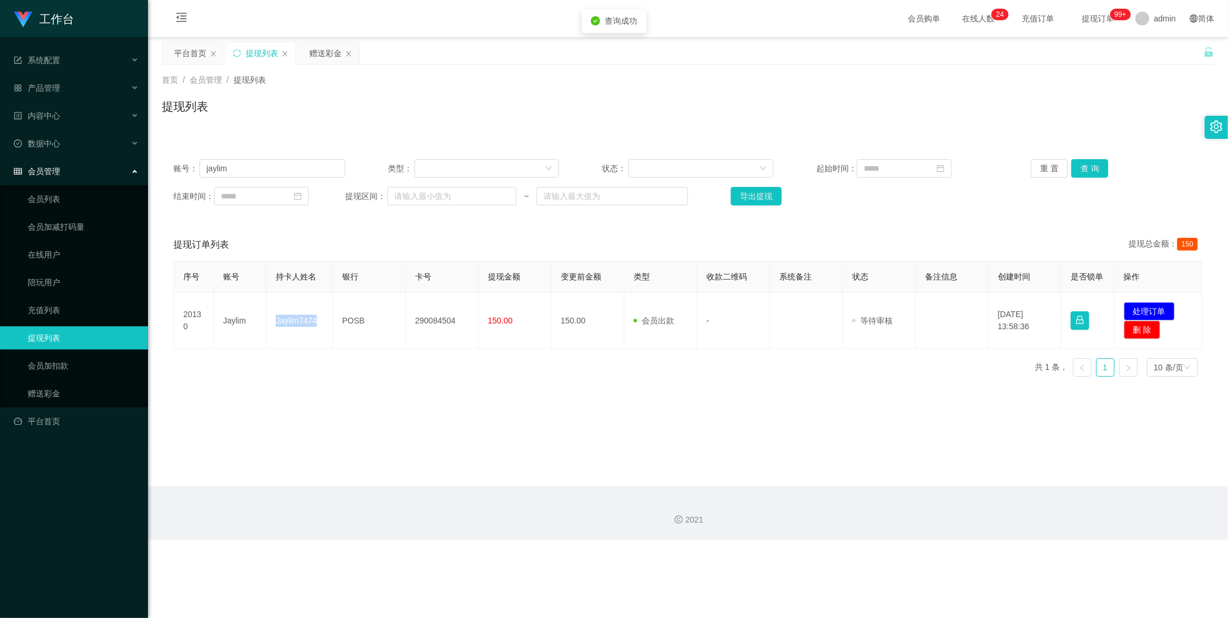
copy td "Jaylim7474"
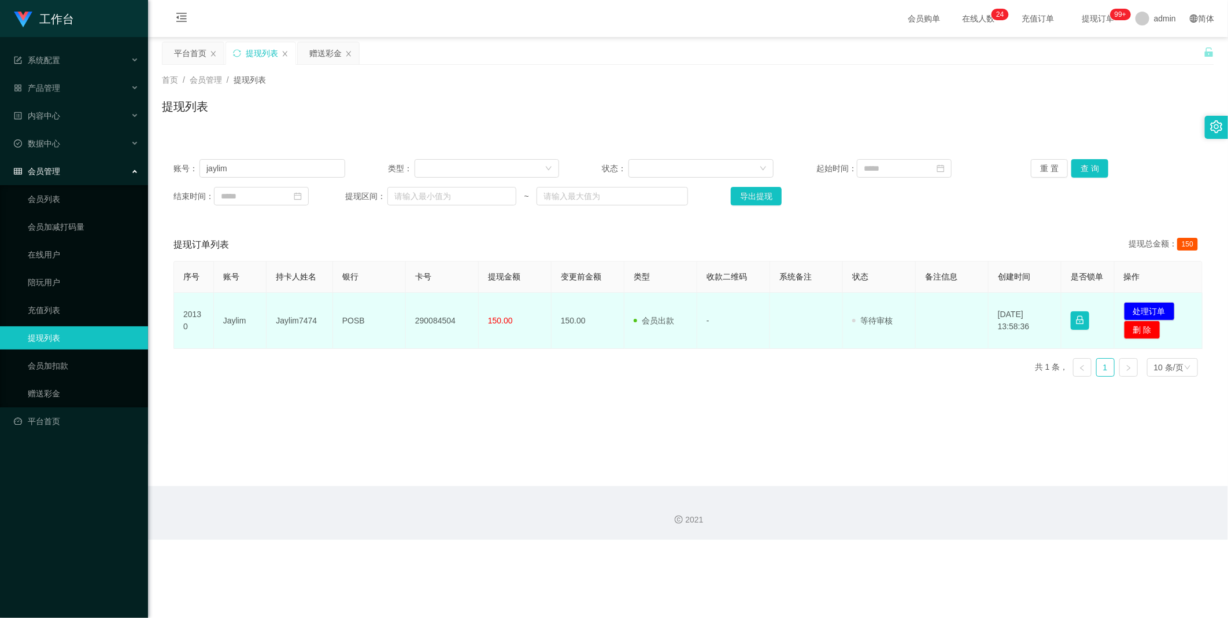
click at [241, 318] on td "Jaylim" at bounding box center [240, 321] width 53 height 56
click at [227, 316] on td "Jaylim" at bounding box center [240, 321] width 53 height 56
copy td "Jaylim"
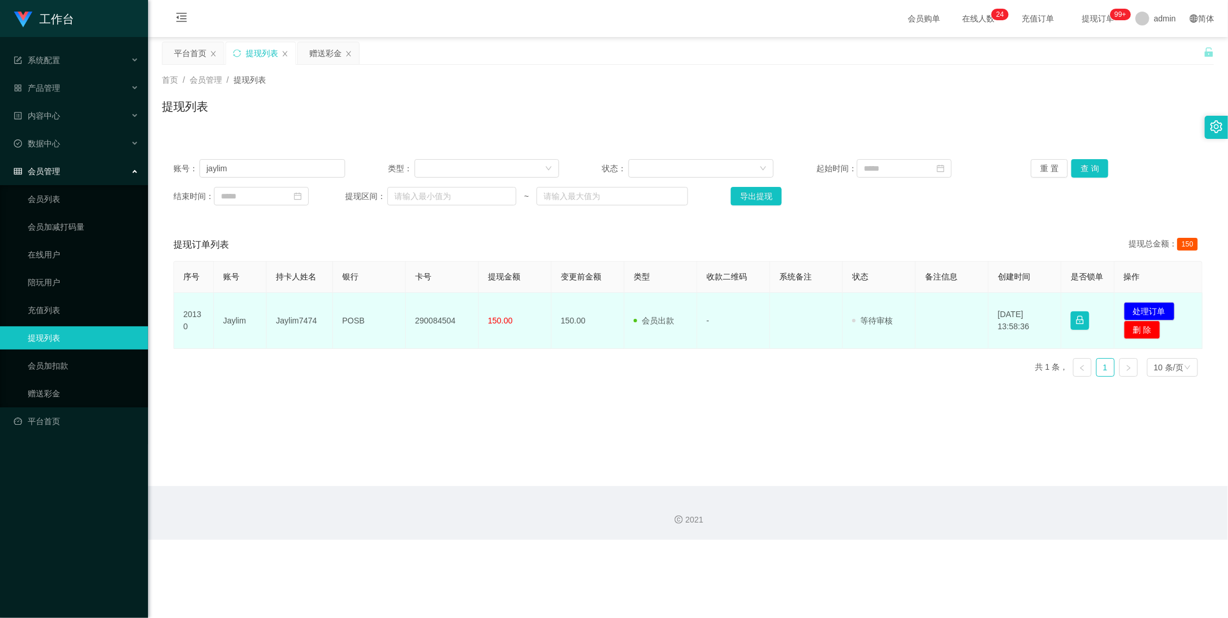
click at [343, 313] on td "POSB" at bounding box center [369, 321] width 73 height 56
copy td "POSB"
click at [454, 326] on td "290084504" at bounding box center [442, 321] width 73 height 56
click at [449, 315] on td "290084504" at bounding box center [442, 321] width 73 height 56
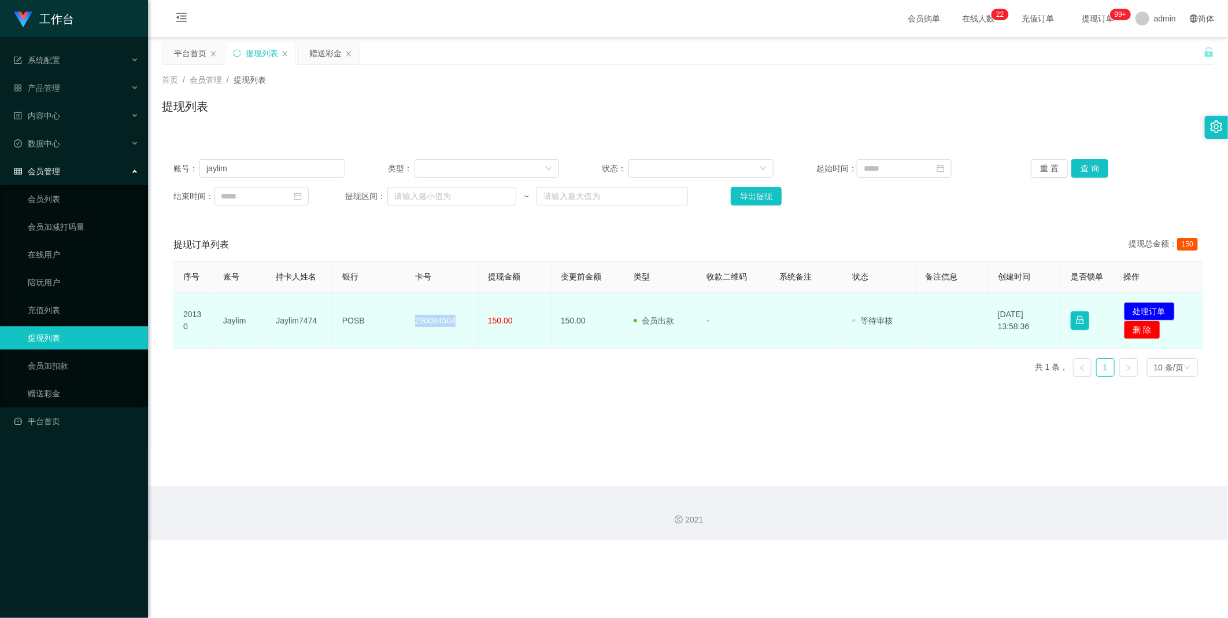
click at [448, 315] on td "290084504" at bounding box center [442, 321] width 73 height 56
copy td "290084504"
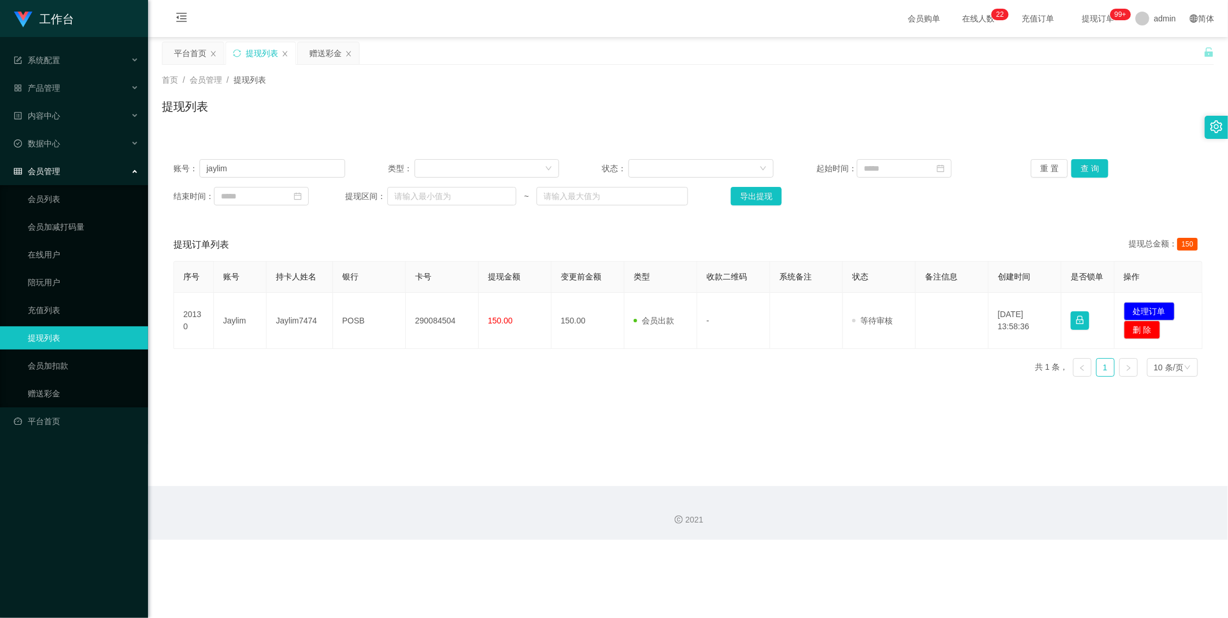
drag, startPoint x: 691, startPoint y: 378, endPoint x: 719, endPoint y: 374, distance: 28.1
click at [694, 378] on div "序号 账号 持卡人姓名 银行 卡号 提现金额 变更前金额 类型 收款二维码 系统备注 状态 备注信息 创建时间 是否锁单 操作 20130 Jaylim Ja…" at bounding box center [688, 323] width 1029 height 125
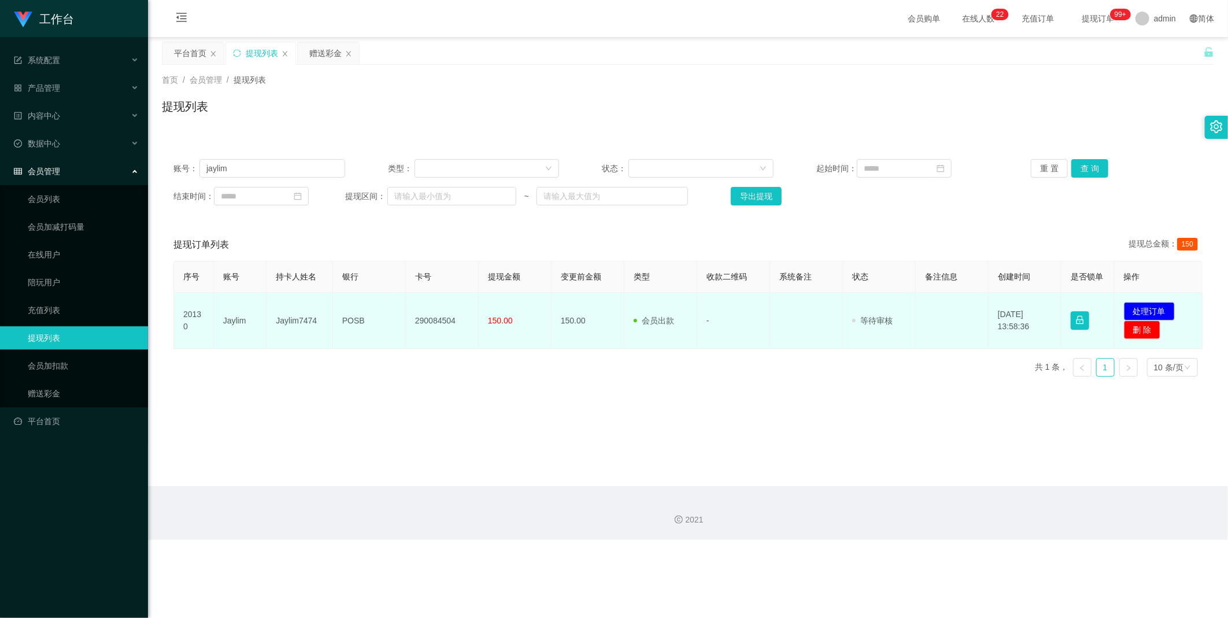
click at [1171, 307] on td "发起代付 处理订单 删 除" at bounding box center [1159, 321] width 88 height 56
click at [1165, 310] on button "处理订单" at bounding box center [1149, 311] width 51 height 19
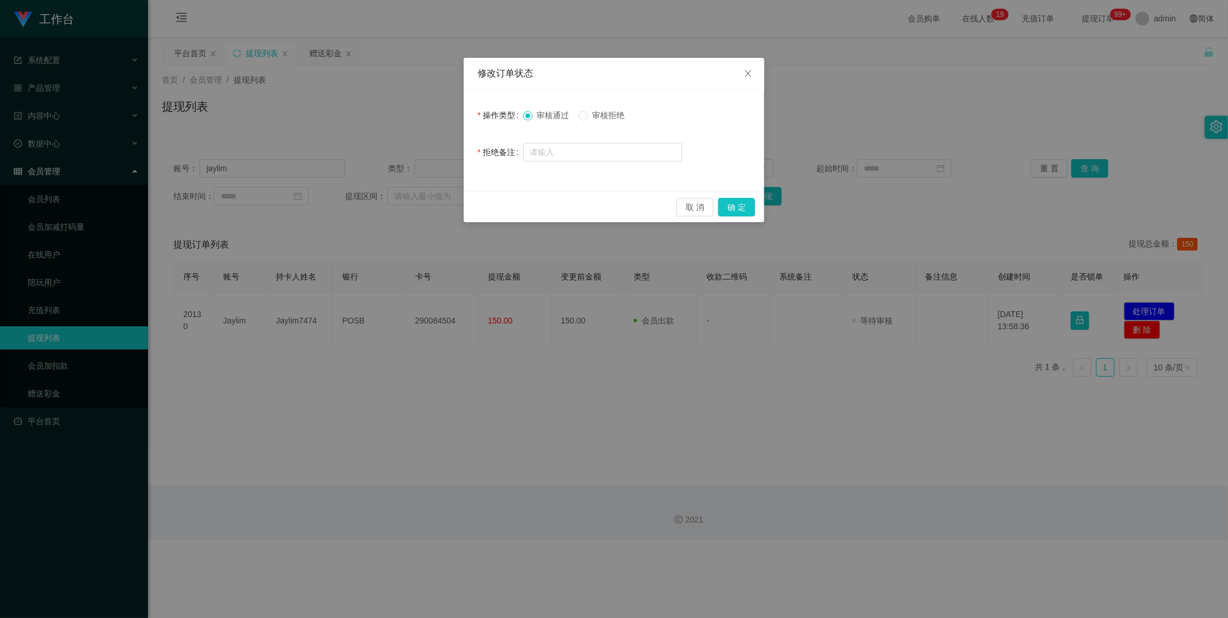
click at [752, 217] on div "取 消 确 定" at bounding box center [614, 206] width 301 height 31
click at [740, 204] on button "确 定" at bounding box center [736, 207] width 37 height 19
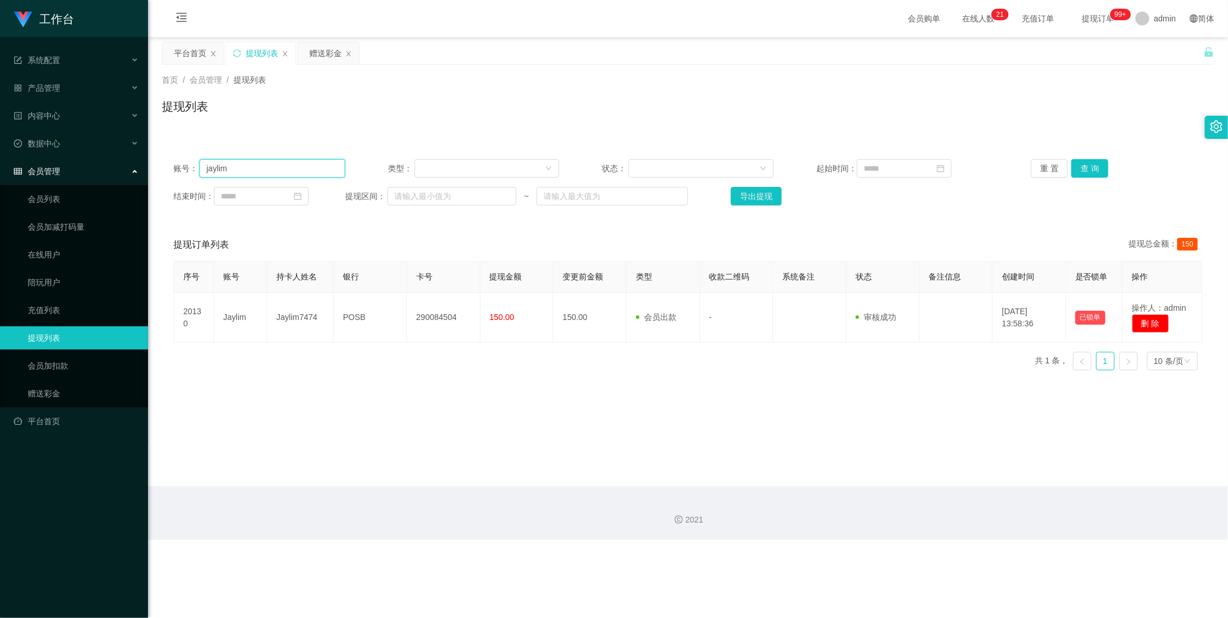
click at [276, 165] on input "jaylim" at bounding box center [273, 168] width 146 height 19
paste input "91331413"
type input "91331413"
click at [1075, 164] on button "查 询" at bounding box center [1090, 168] width 37 height 19
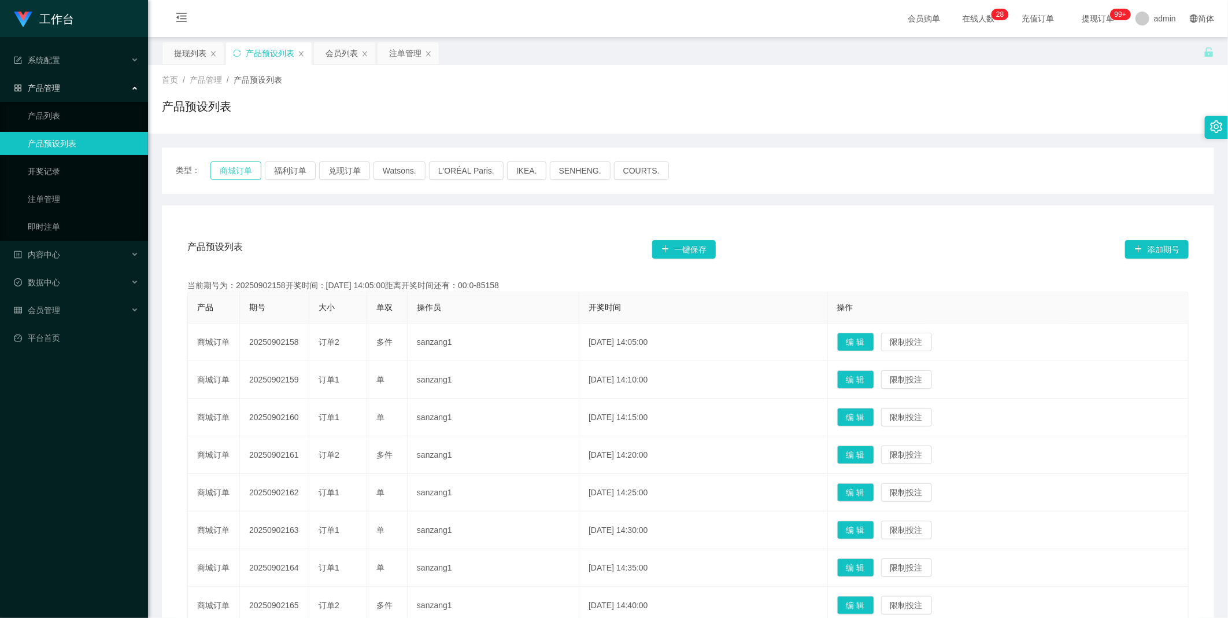
click at [233, 169] on button "商城订单" at bounding box center [236, 170] width 51 height 19
click at [220, 160] on div "类型： 商城订单 福利订单 兑现订单 Watsons. L'ORÉAL Paris. IKEA. [GEOGRAPHIC_DATA]. COURTS." at bounding box center [688, 170] width 1053 height 46
click at [226, 168] on button "商城订单" at bounding box center [236, 170] width 51 height 19
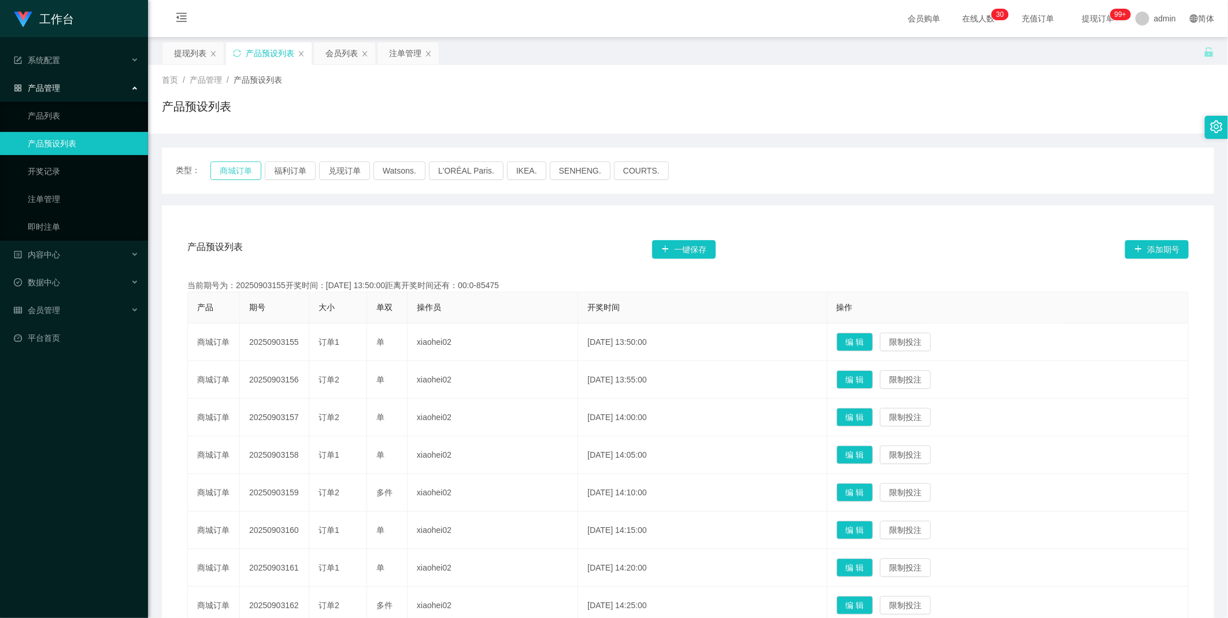
click at [226, 168] on button "商城订单" at bounding box center [236, 170] width 51 height 19
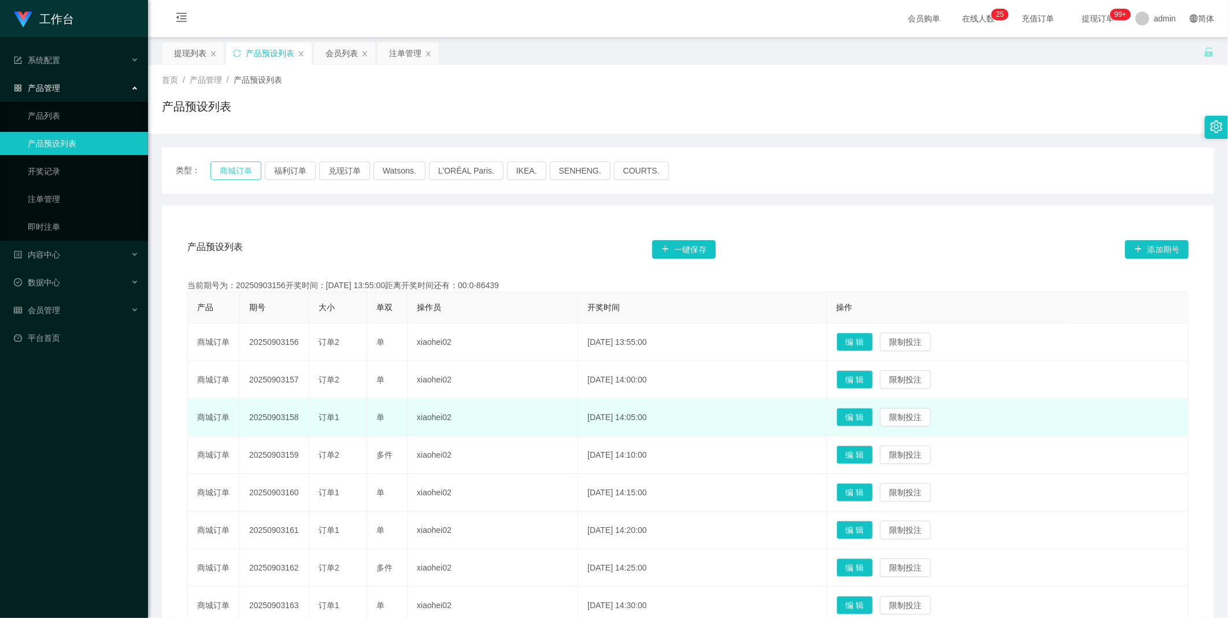
type button "k3wph"
